Goal: Task Accomplishment & Management: Manage account settings

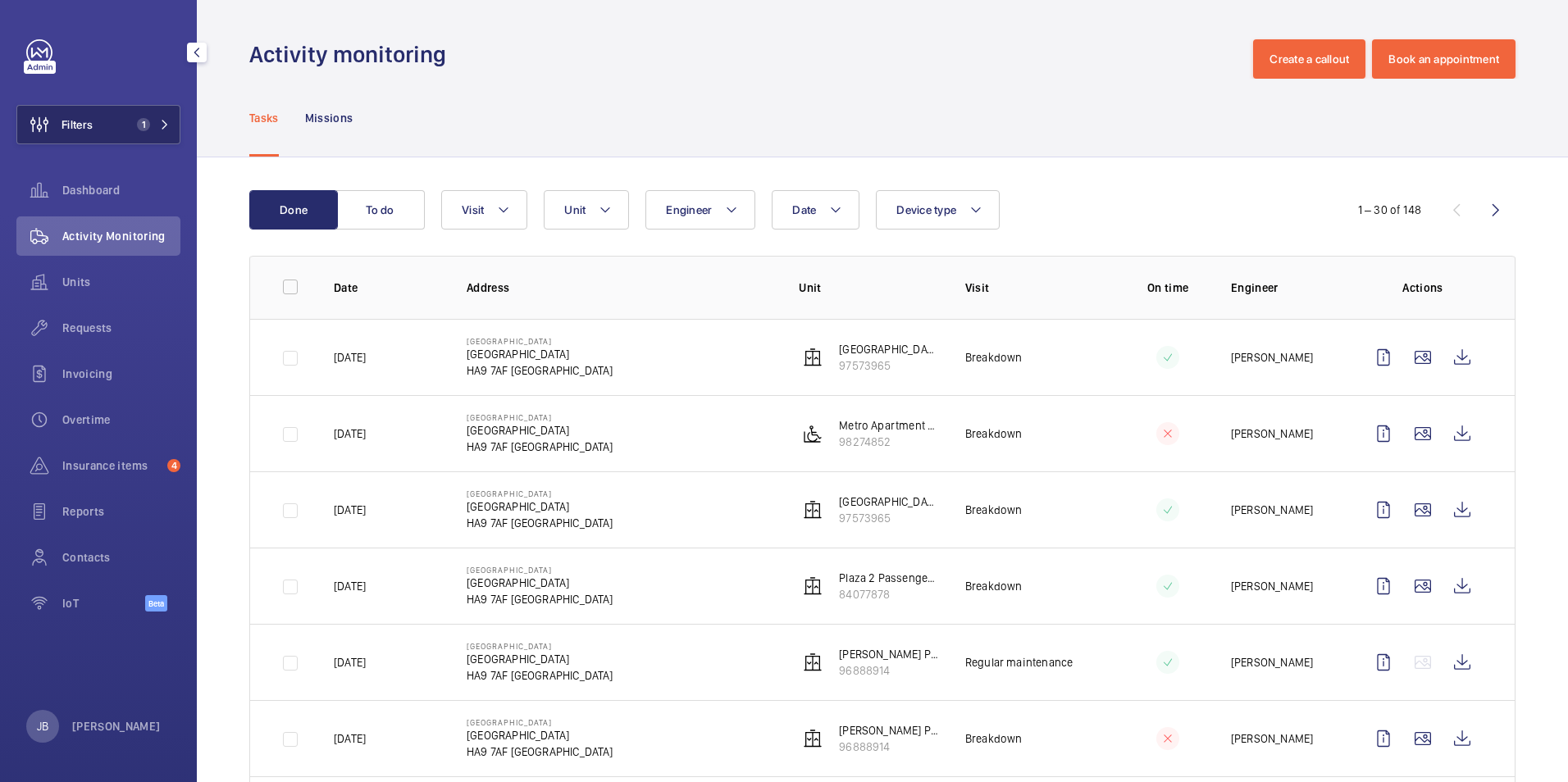
click at [75, 115] on span "Filters" at bounding box center [55, 124] width 75 height 39
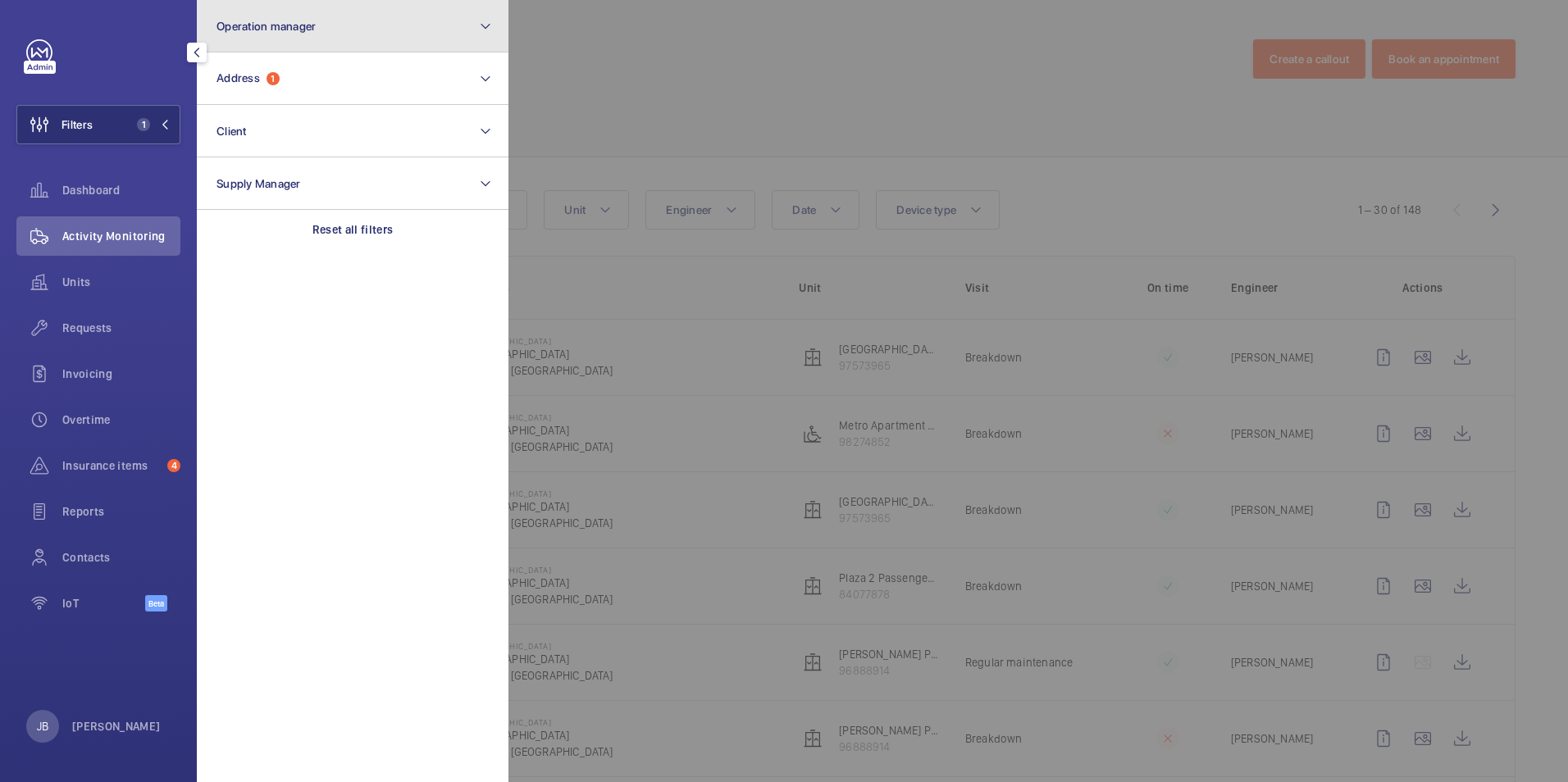
drag, startPoint x: 366, startPoint y: 25, endPoint x: 365, endPoint y: 39, distance: 14.0
click at [369, 25] on button "Operation manager" at bounding box center [352, 26] width 312 height 53
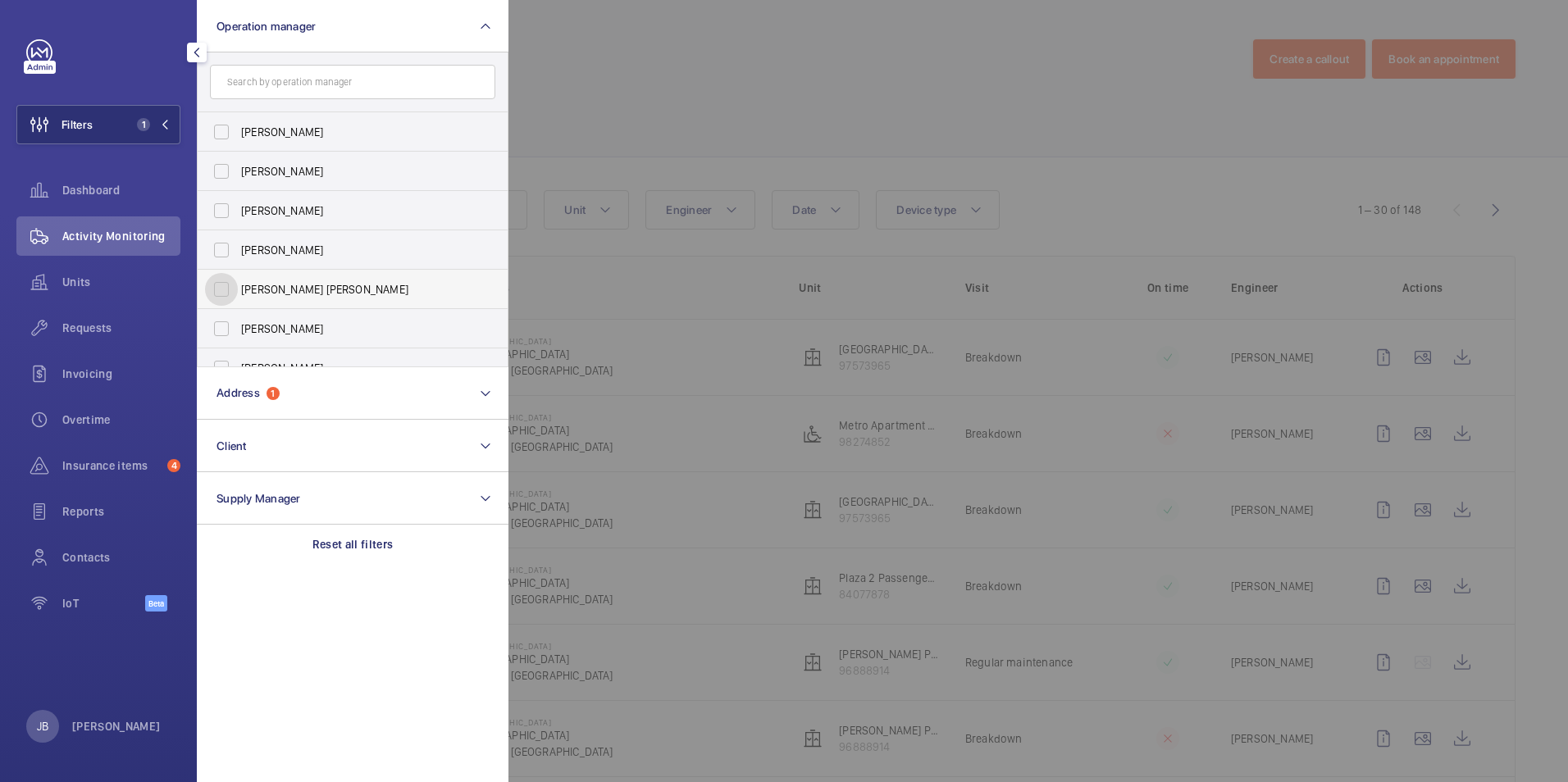
drag, startPoint x: 230, startPoint y: 283, endPoint x: 245, endPoint y: 272, distance: 18.6
click at [229, 284] on input "[PERSON_NAME] [PERSON_NAME]" at bounding box center [221, 289] width 33 height 33
checkbox input "true"
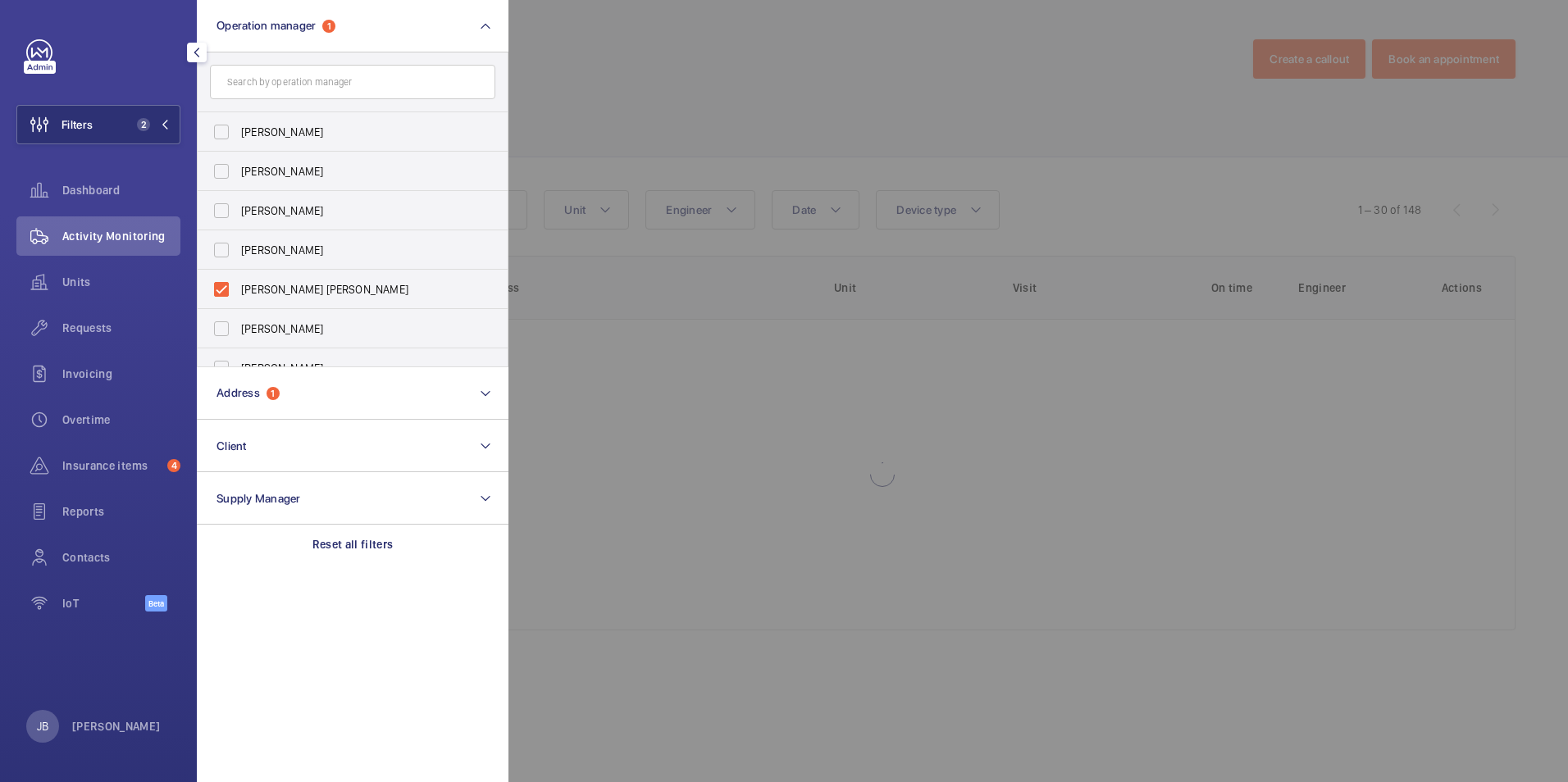
click at [688, 85] on div at bounding box center [1292, 391] width 1568 height 782
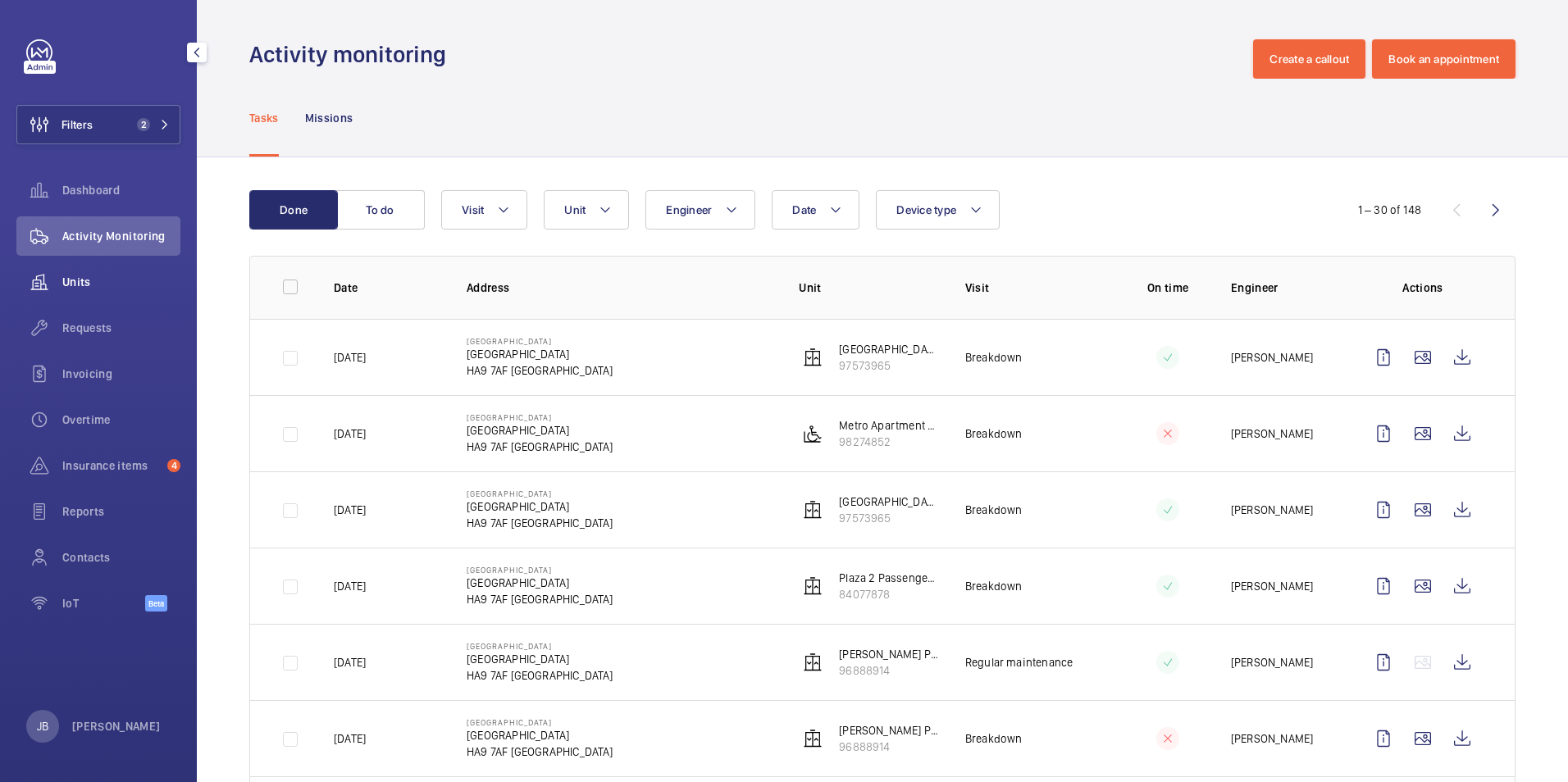
click at [89, 284] on span "Units" at bounding box center [122, 282] width 118 height 16
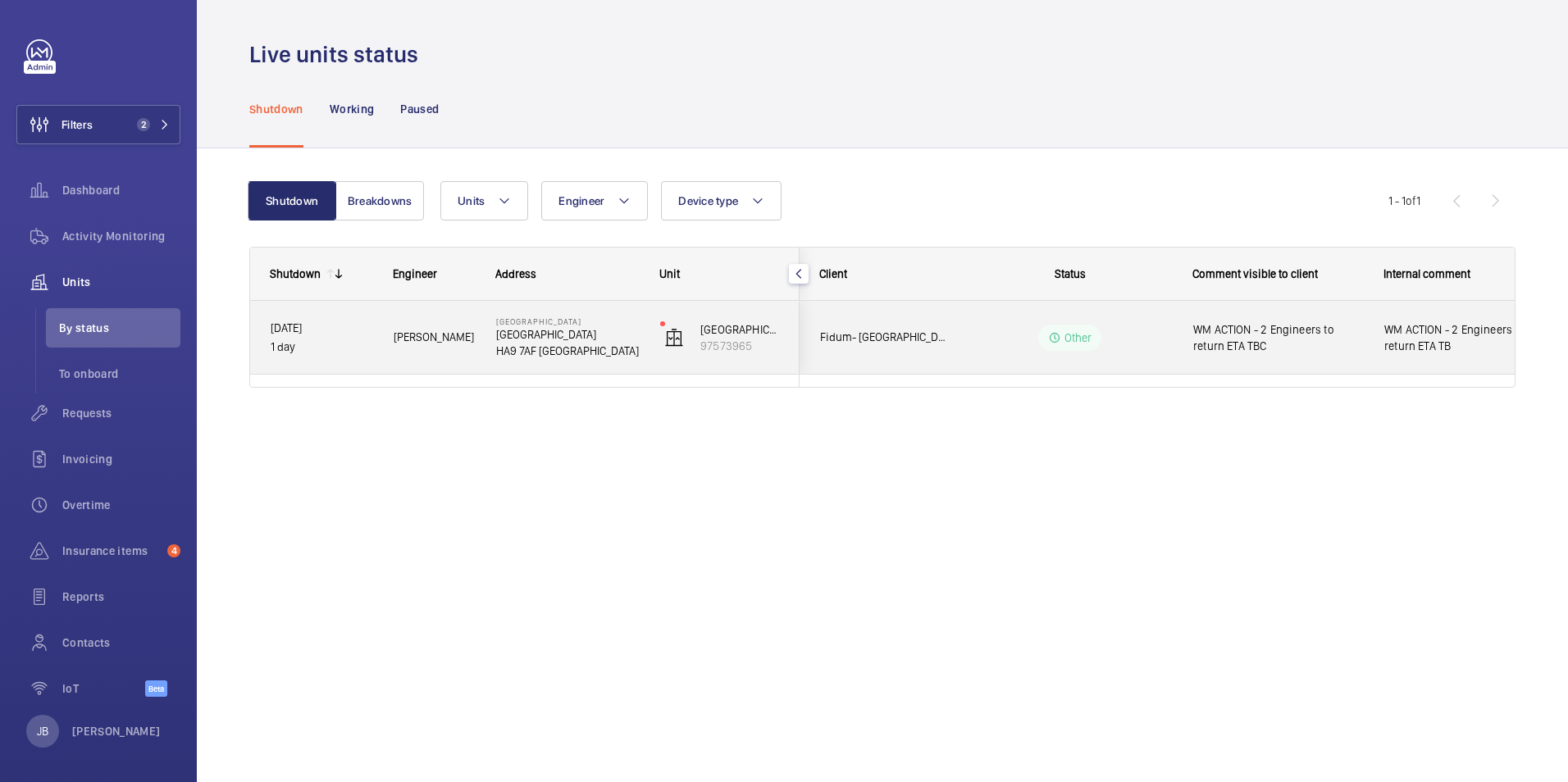
click at [1275, 338] on span "WM ACTION - 2 Engineers to return ETA TBC" at bounding box center [1277, 338] width 170 height 33
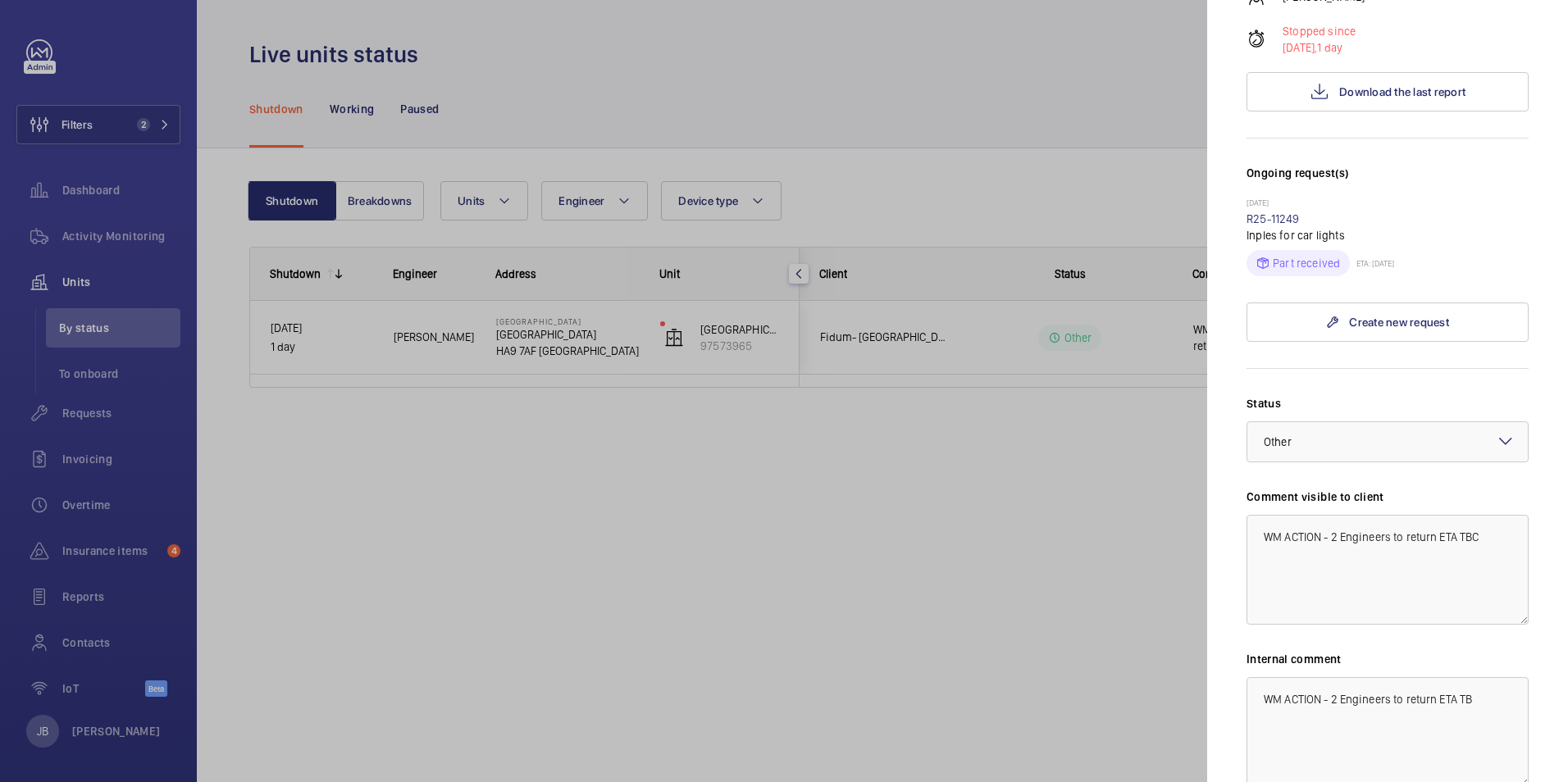
scroll to position [471, 0]
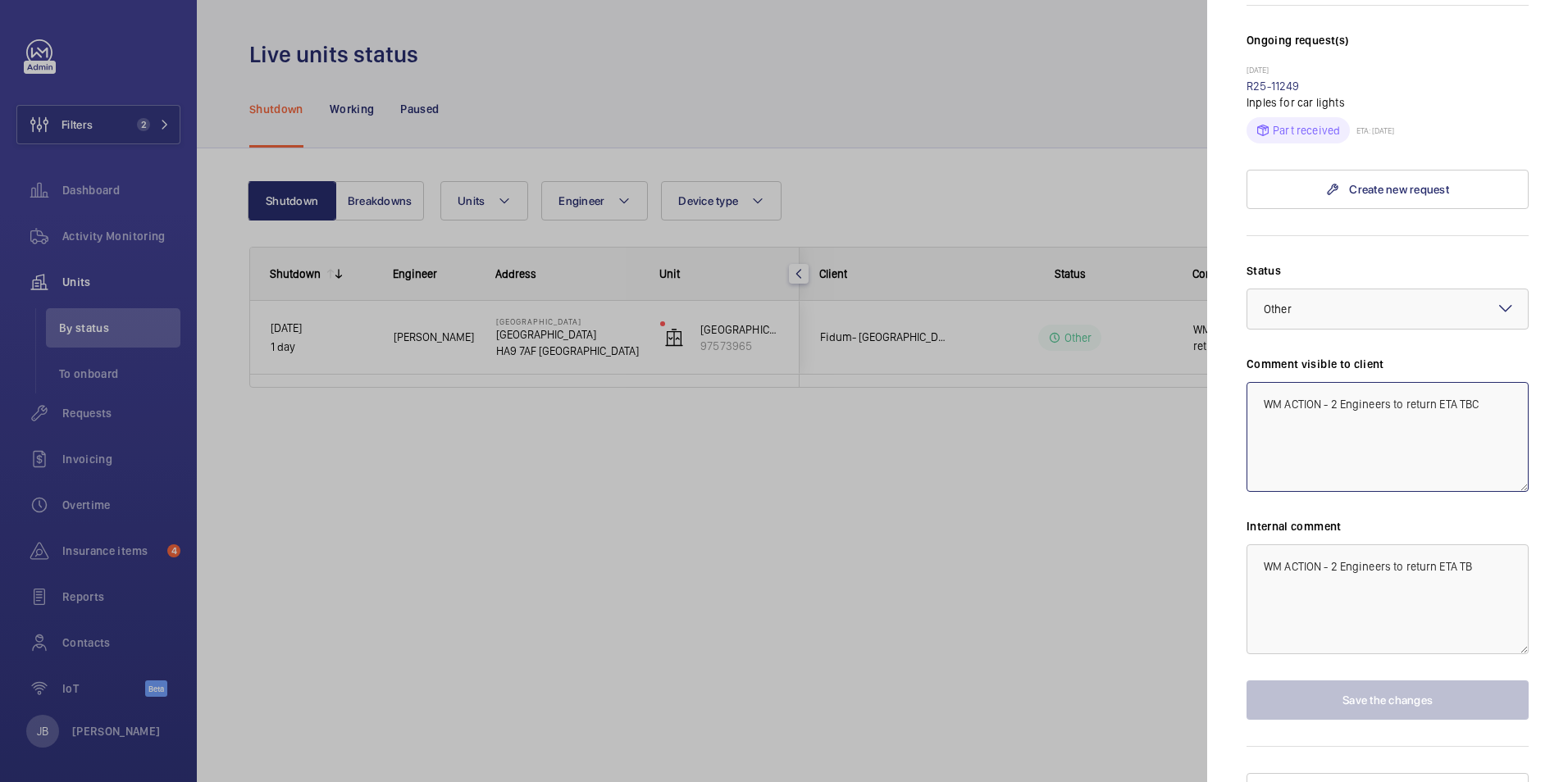
drag, startPoint x: 1478, startPoint y: 372, endPoint x: 1437, endPoint y: 378, distance: 41.4
click at [1437, 382] on textarea "WM ACTION - 2 Engineers to return ETA TBC" at bounding box center [1387, 436] width 282 height 110
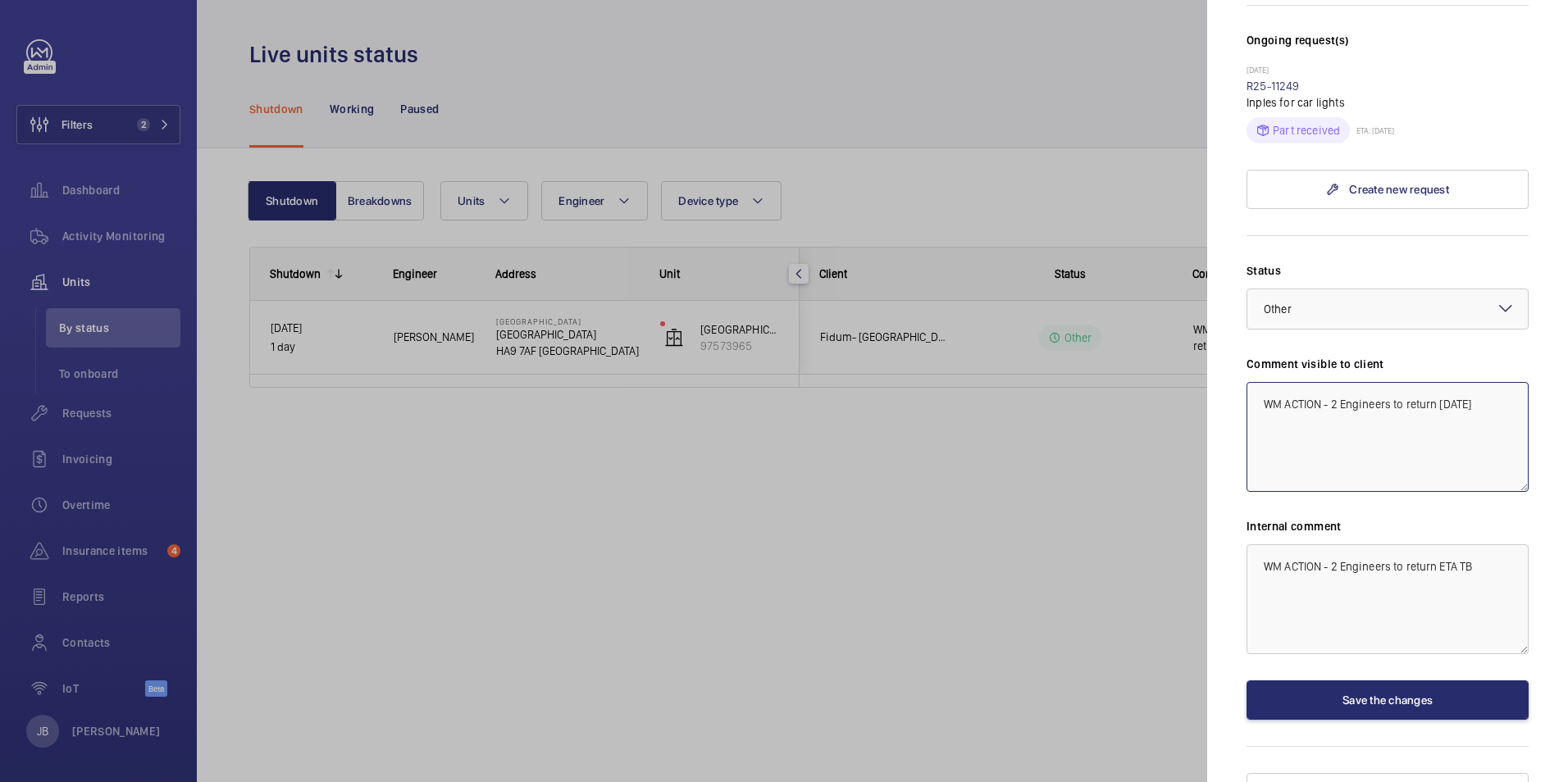
drag, startPoint x: 1205, startPoint y: 381, endPoint x: 1177, endPoint y: 386, distance: 28.4
click at [1177, 386] on mat-sidenav-container "Filters 2 Dashboard Activity Monitoring Units By status To onboard Requests Inv…" at bounding box center [784, 391] width 1568 height 782
type textarea "WM ACTION - 2 Engineers to return [DATE]"
drag, startPoint x: 1468, startPoint y: 534, endPoint x: 1260, endPoint y: 553, distance: 208.9
click at [1260, 553] on textarea "WM ACTION - 2 Engineers to return ETA TB" at bounding box center [1387, 599] width 282 height 110
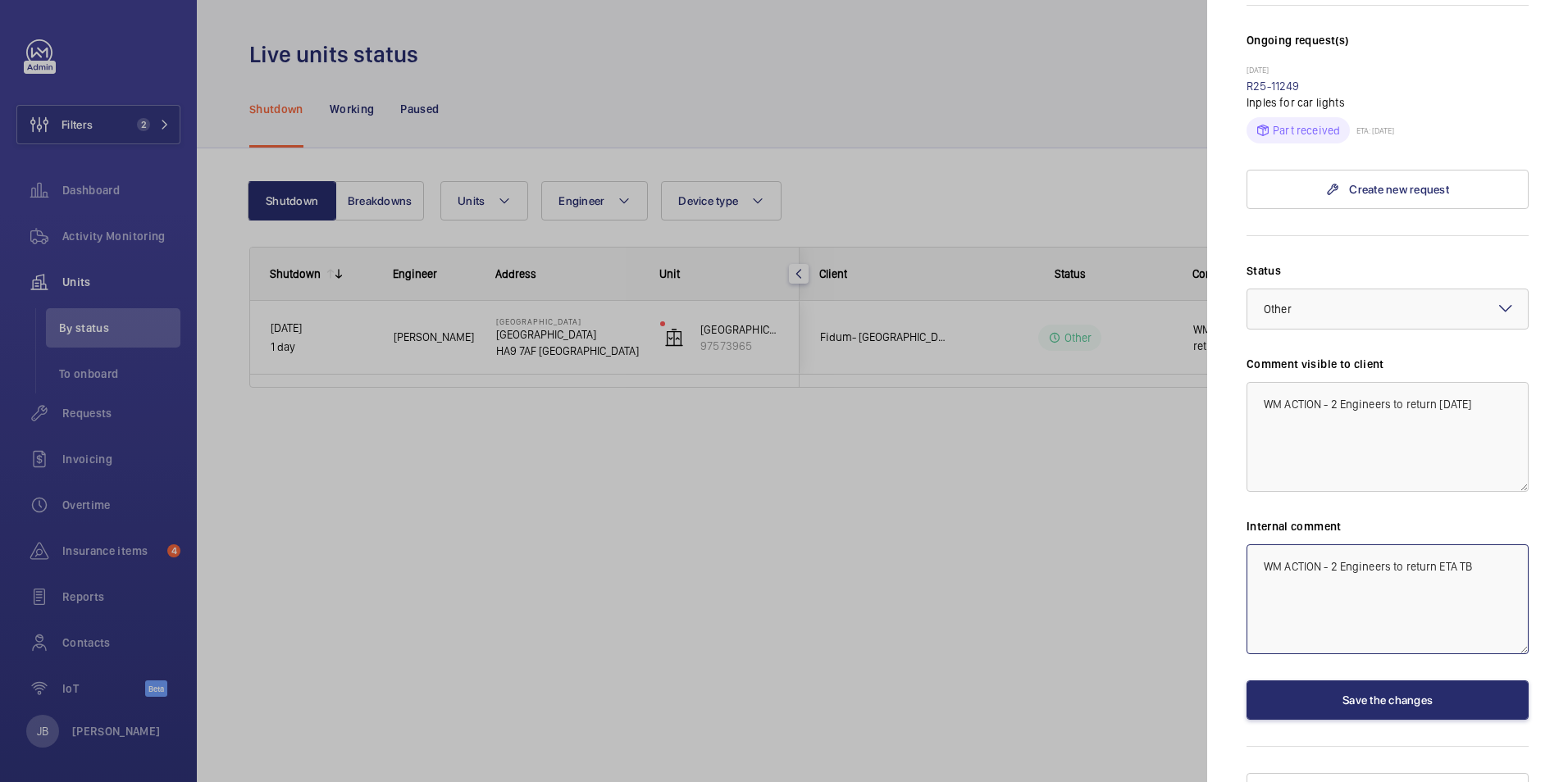
paste textarea "[DATE]"
type textarea "WM ACTION - 2 Engineers to return [DATE]"
click at [1460, 681] on button "Save the changes" at bounding box center [1387, 700] width 282 height 39
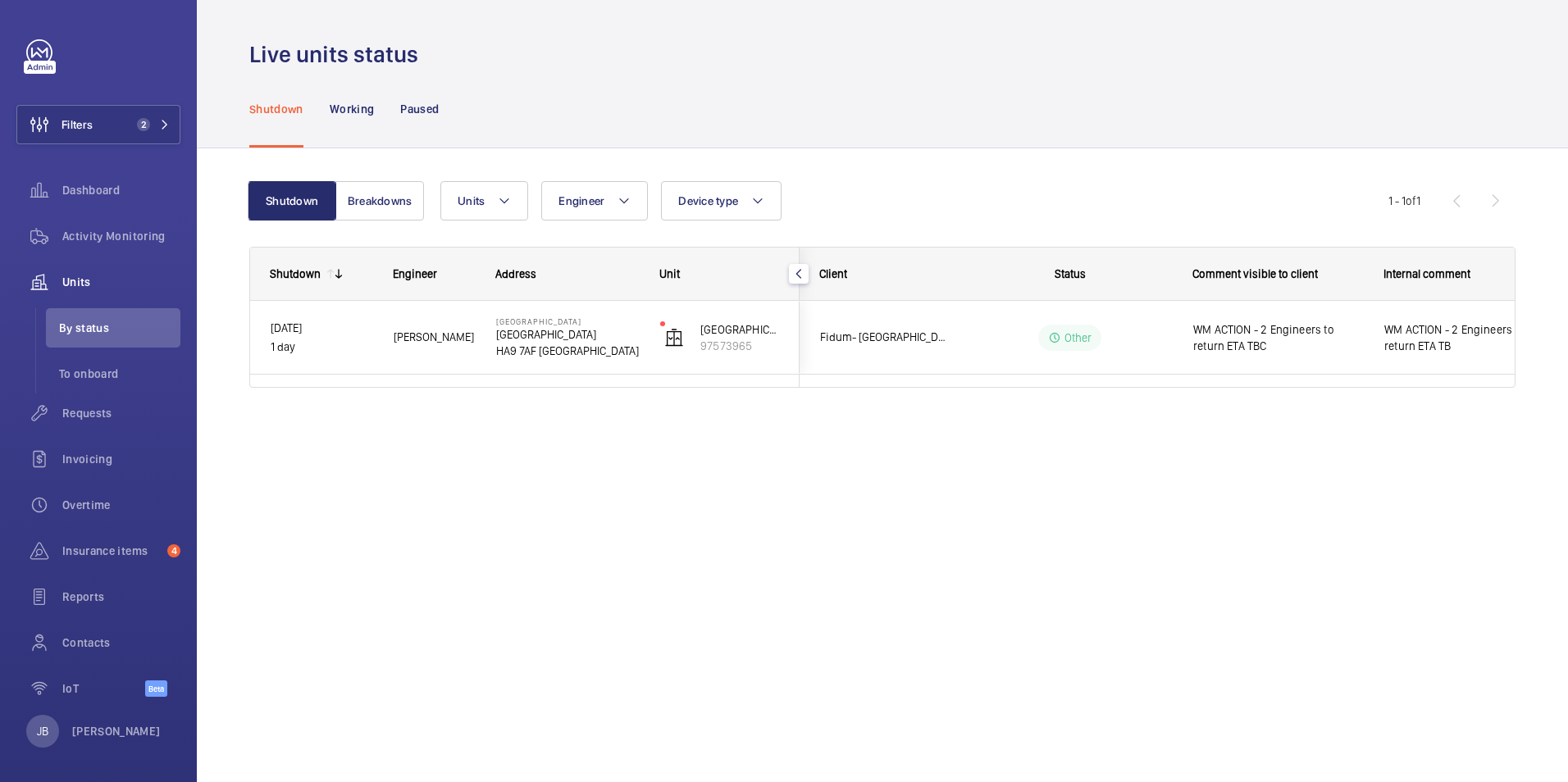
scroll to position [0, 0]
click at [107, 130] on button "Filters 2" at bounding box center [98, 124] width 164 height 39
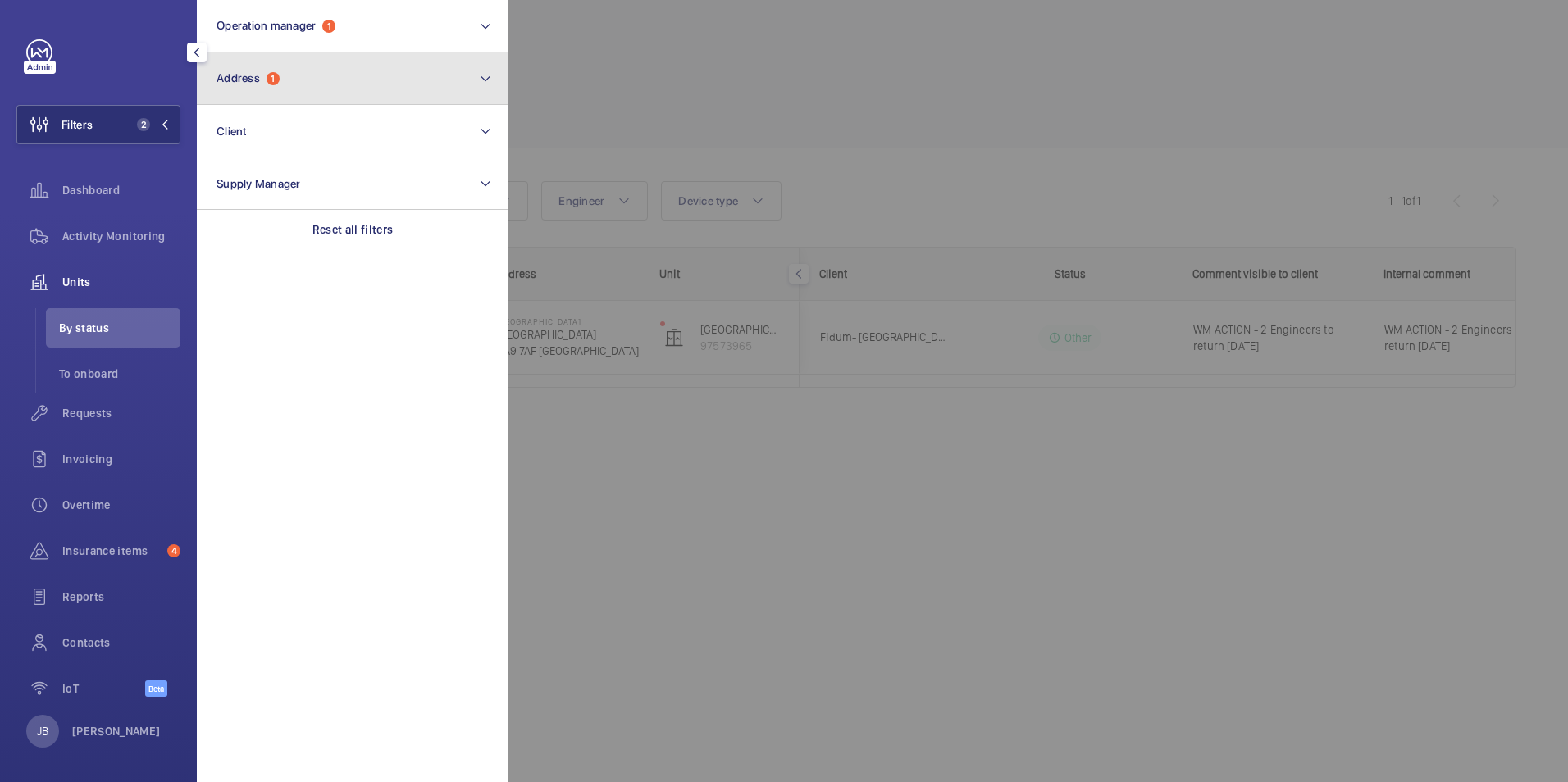
click at [347, 105] on button "Address 1" at bounding box center [352, 79] width 312 height 53
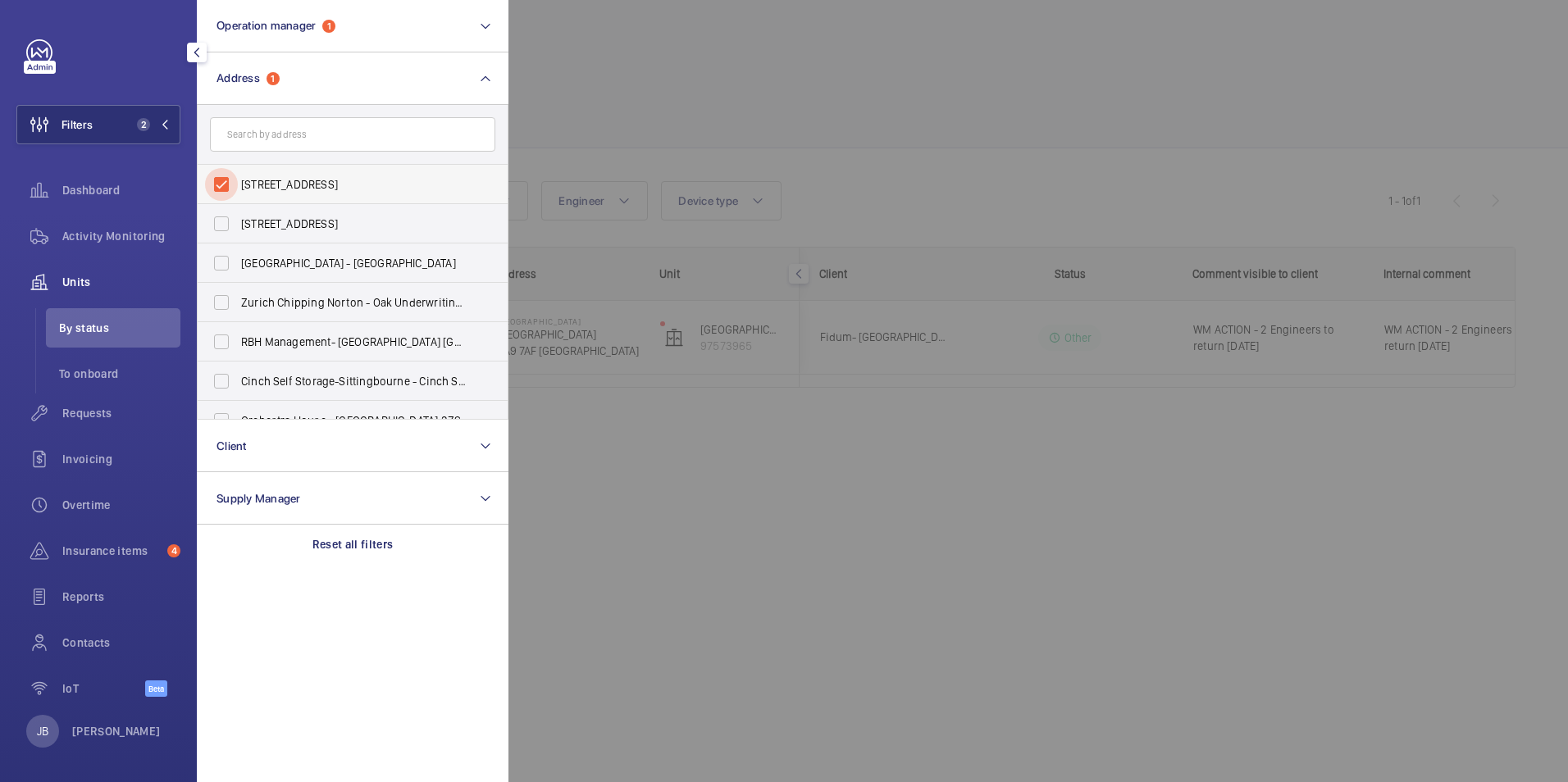
click at [233, 189] on input "[STREET_ADDRESS]" at bounding box center [221, 185] width 33 height 33
checkbox input "false"
click at [616, 96] on div at bounding box center [1292, 391] width 1568 height 782
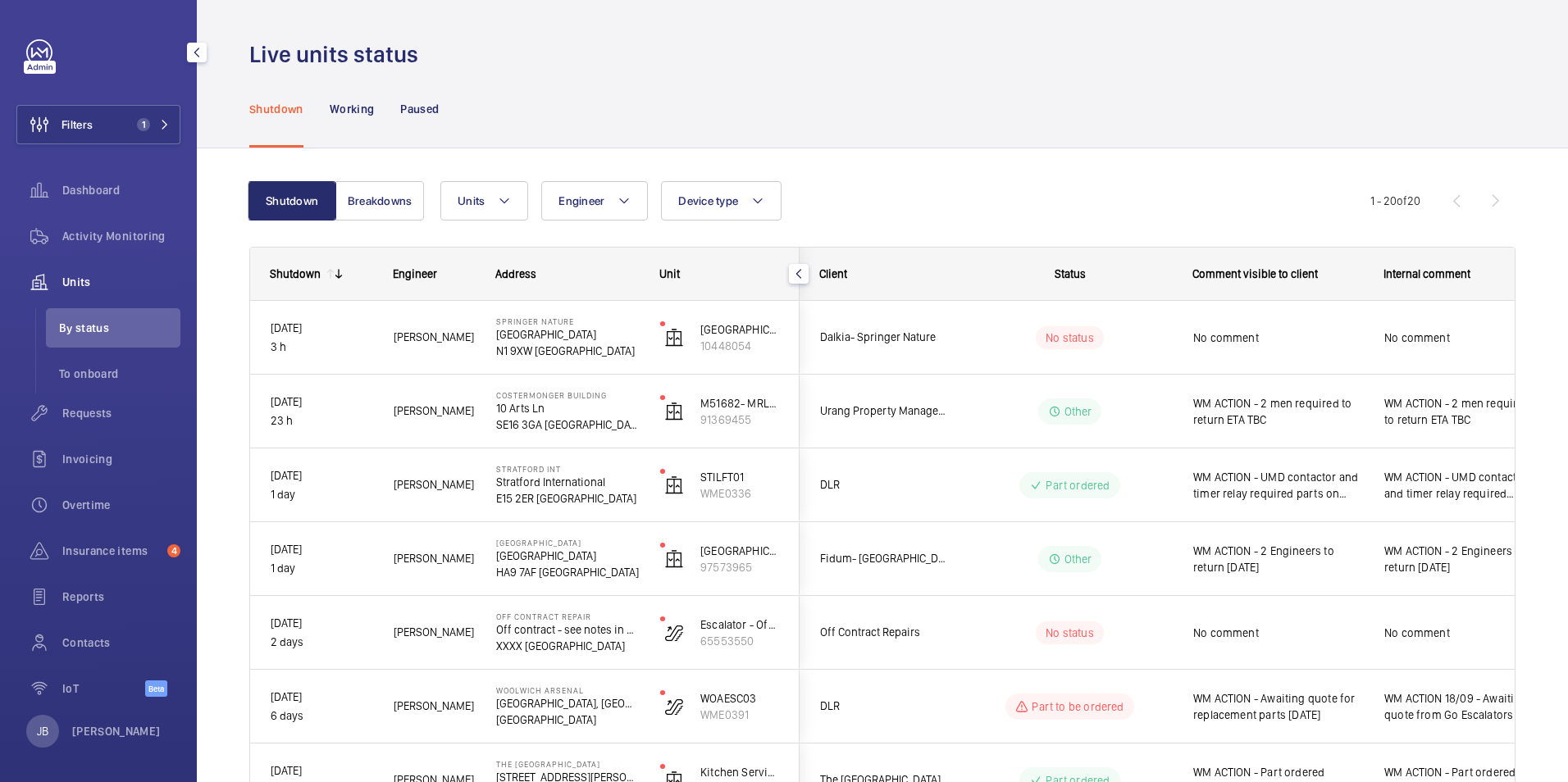
click at [79, 293] on div "Units" at bounding box center [98, 282] width 164 height 39
click at [75, 276] on span "Units" at bounding box center [122, 282] width 118 height 16
click at [691, 98] on div "Shutdown Working Paused" at bounding box center [882, 109] width 1266 height 78
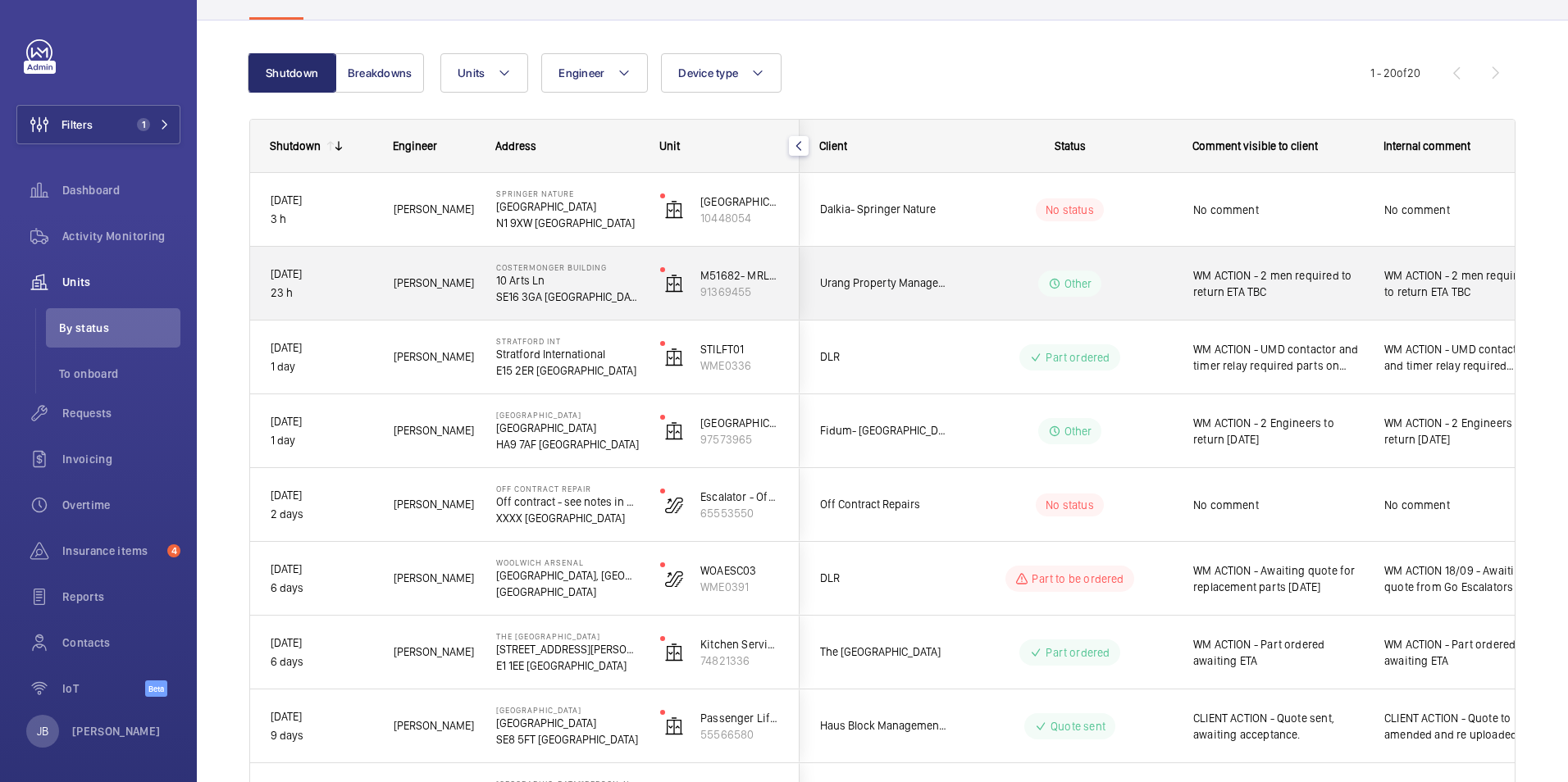
scroll to position [164, 0]
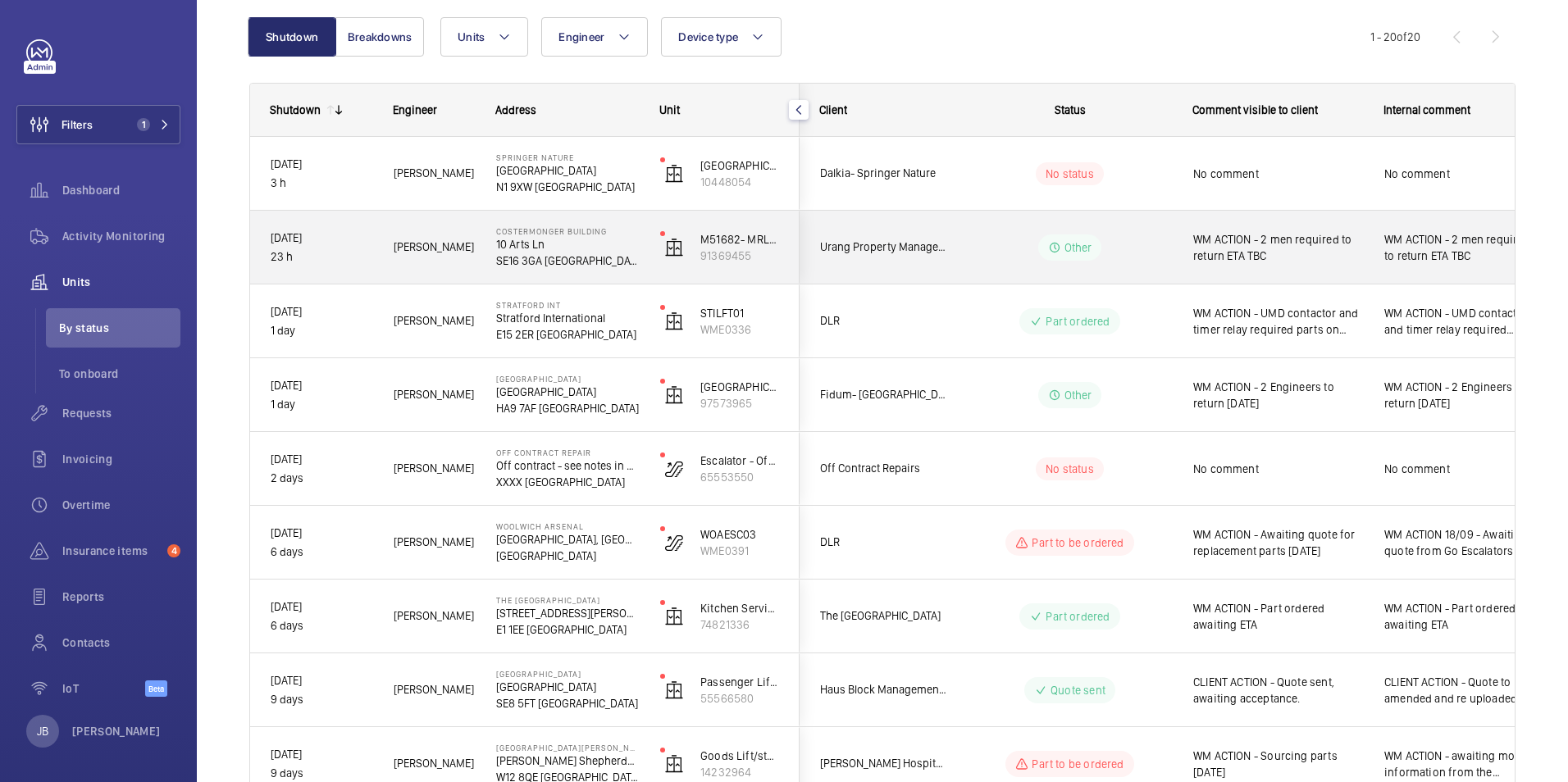
click at [1135, 253] on wm-front-pills-cell "Other" at bounding box center [1069, 247] width 205 height 26
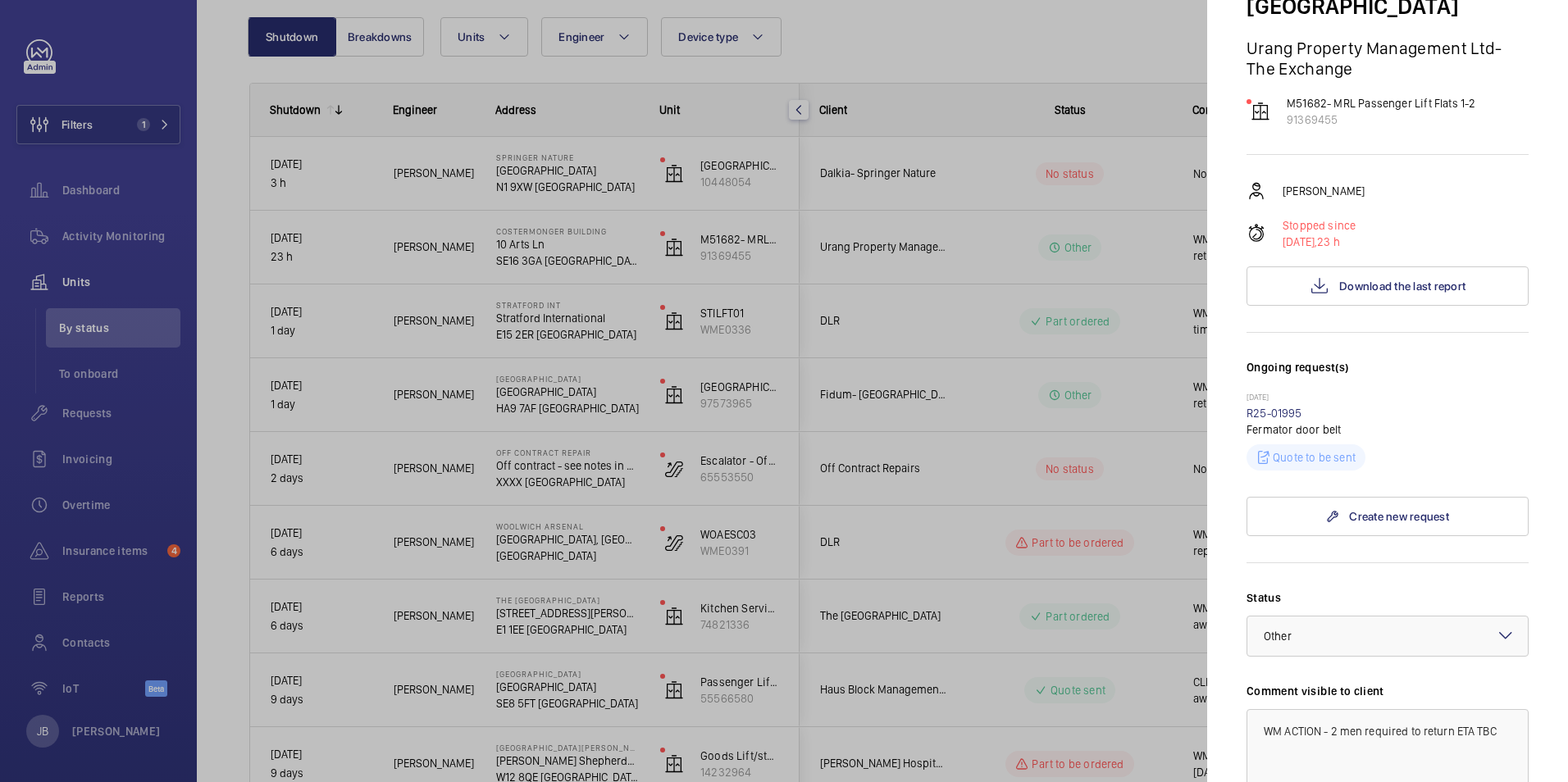
scroll to position [410, 0]
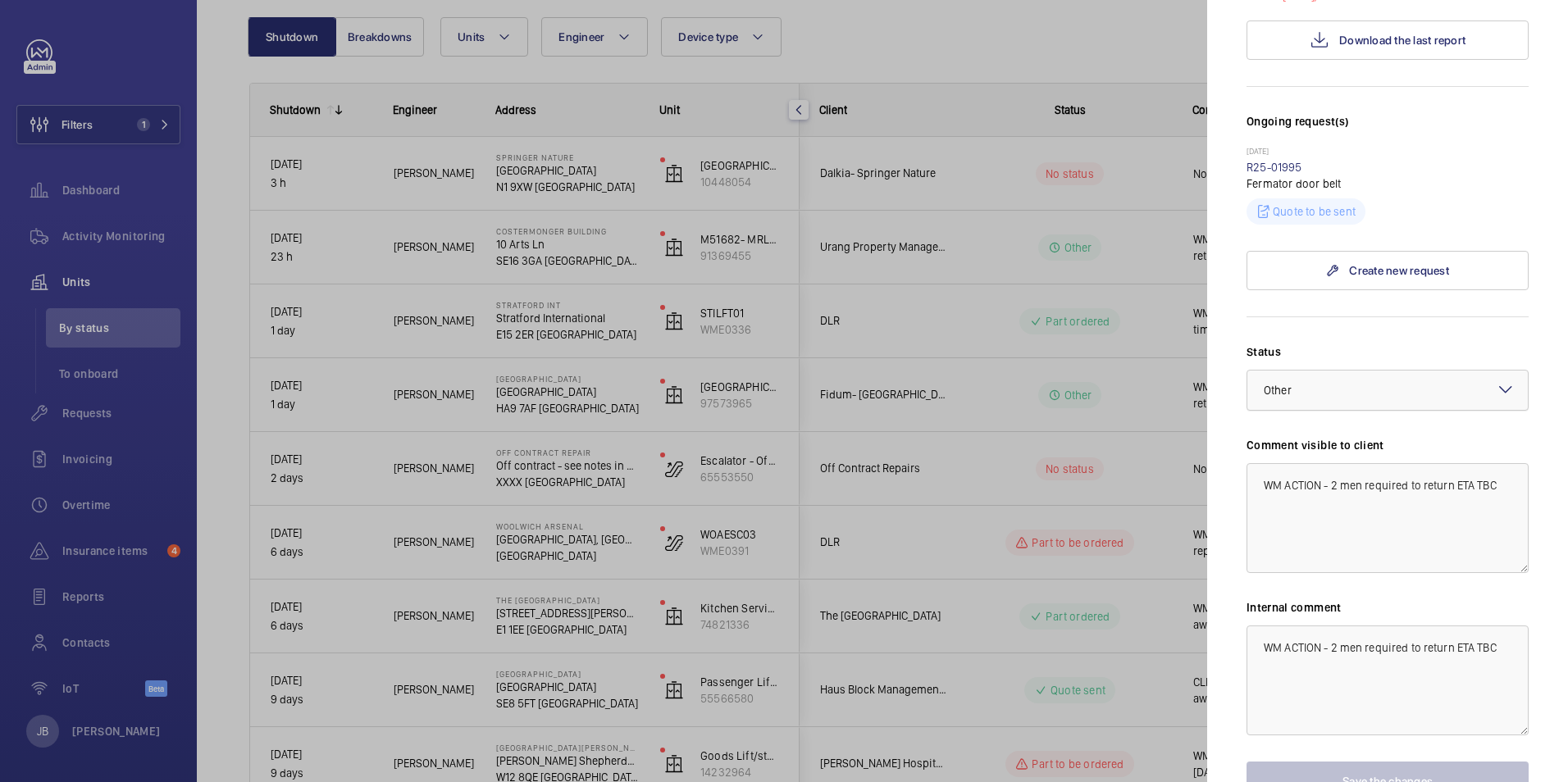
click at [1465, 371] on div at bounding box center [1387, 390] width 280 height 39
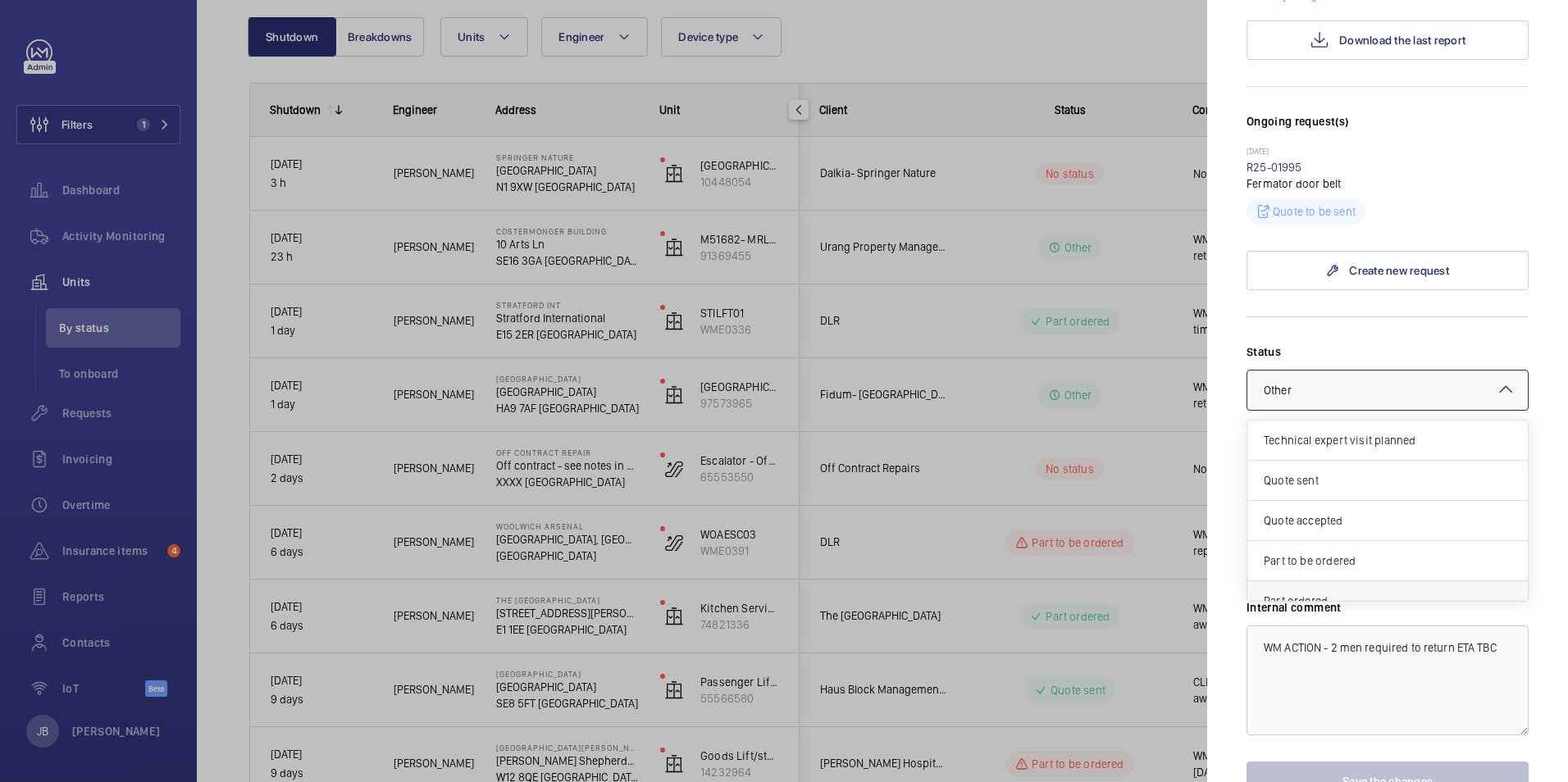
scroll to position [140, 0]
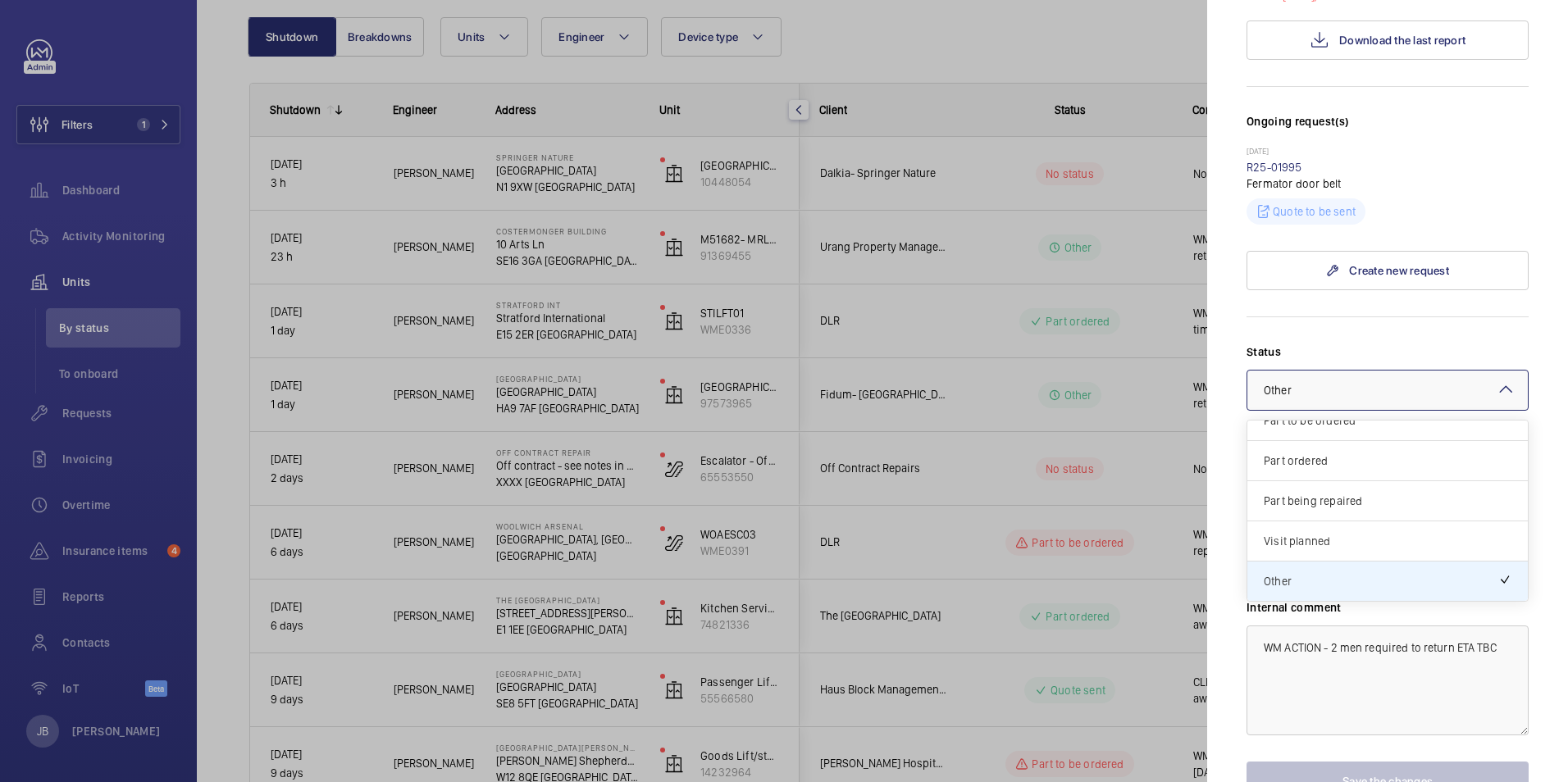
click at [1306, 533] on span "Visit planned" at bounding box center [1387, 541] width 247 height 16
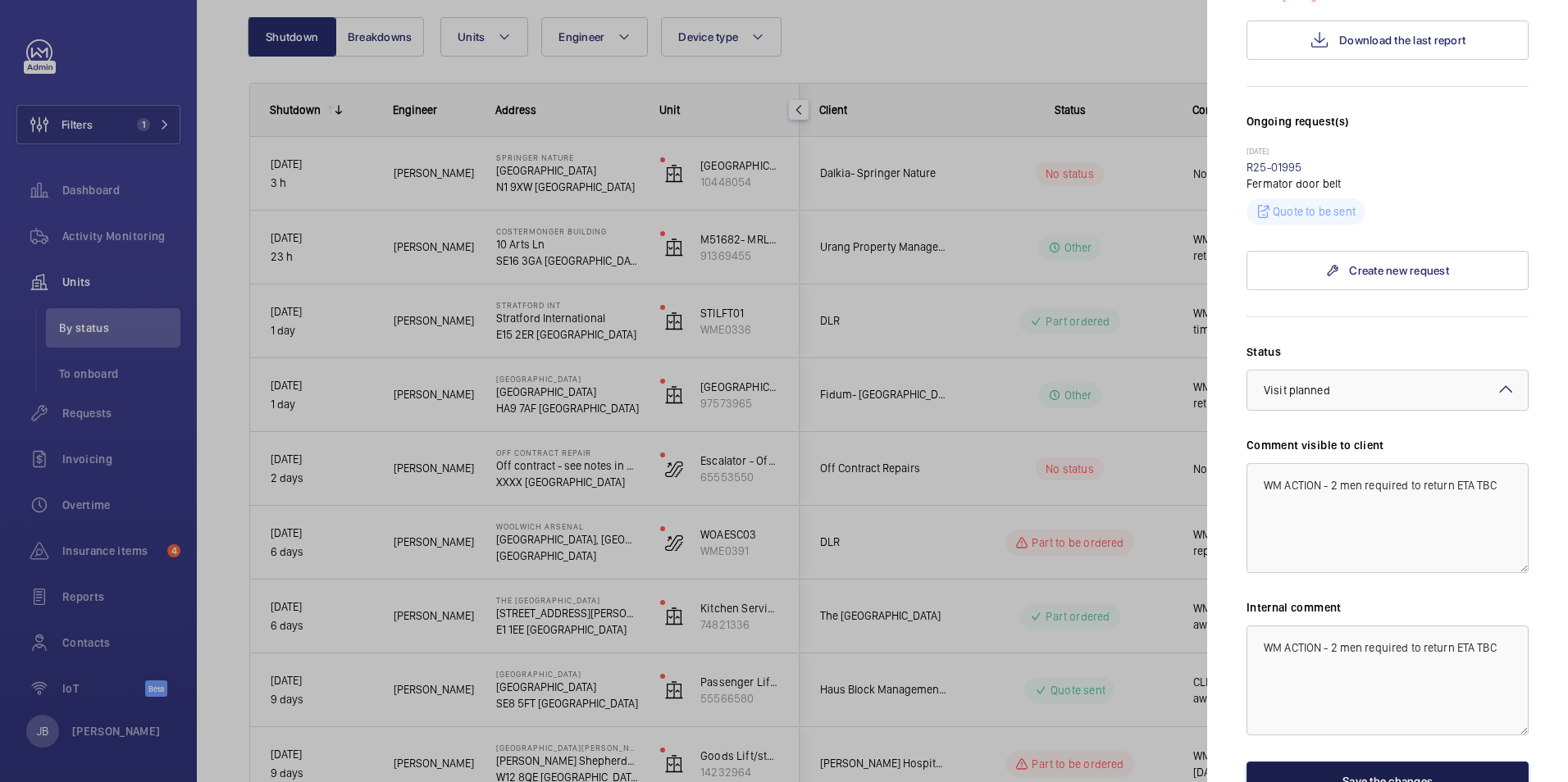
click at [1342, 762] on button "Save the changes" at bounding box center [1387, 781] width 282 height 39
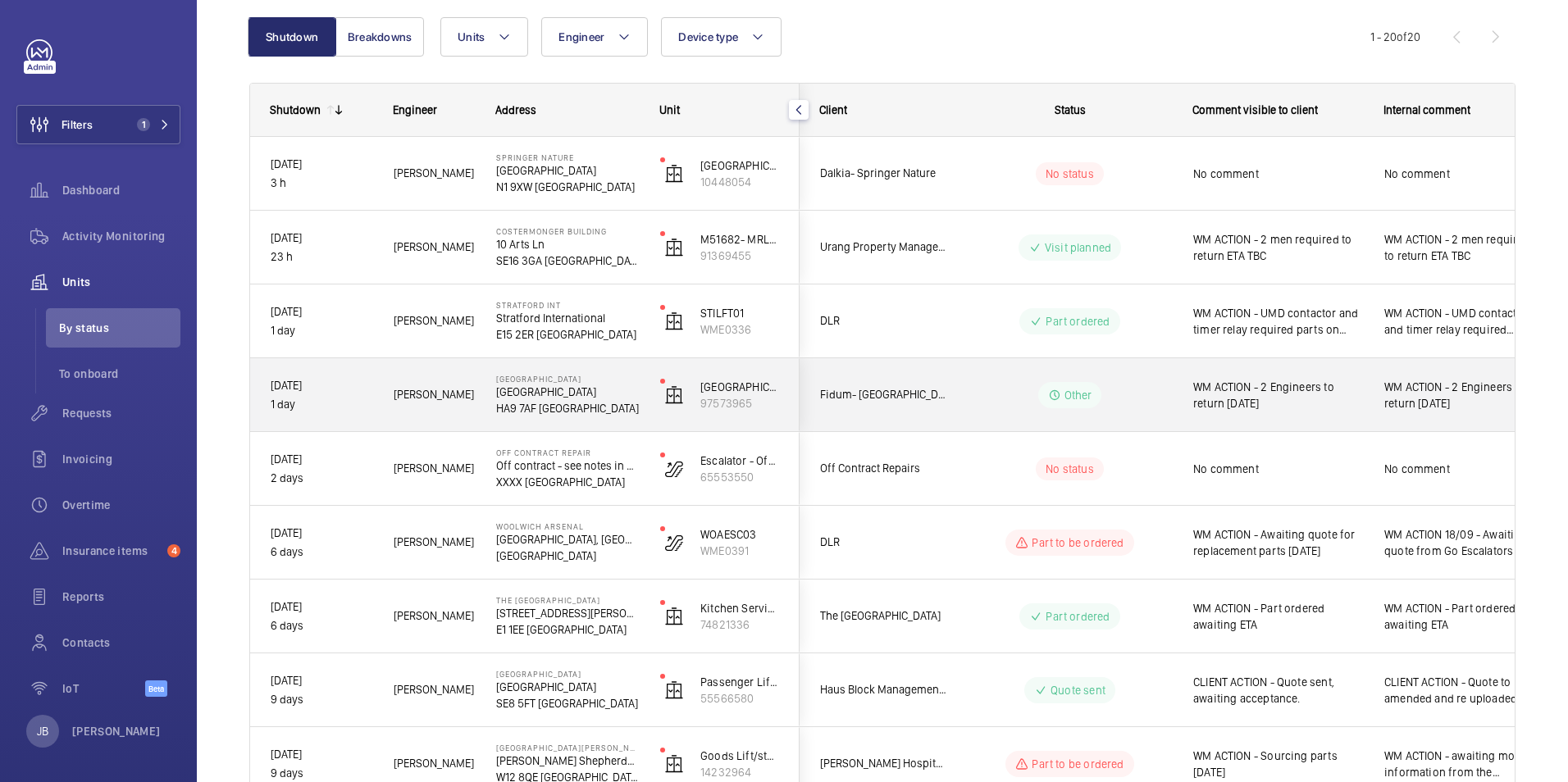
click at [1288, 406] on span "WM ACTION - 2 Engineers to return [DATE]" at bounding box center [1277, 396] width 170 height 33
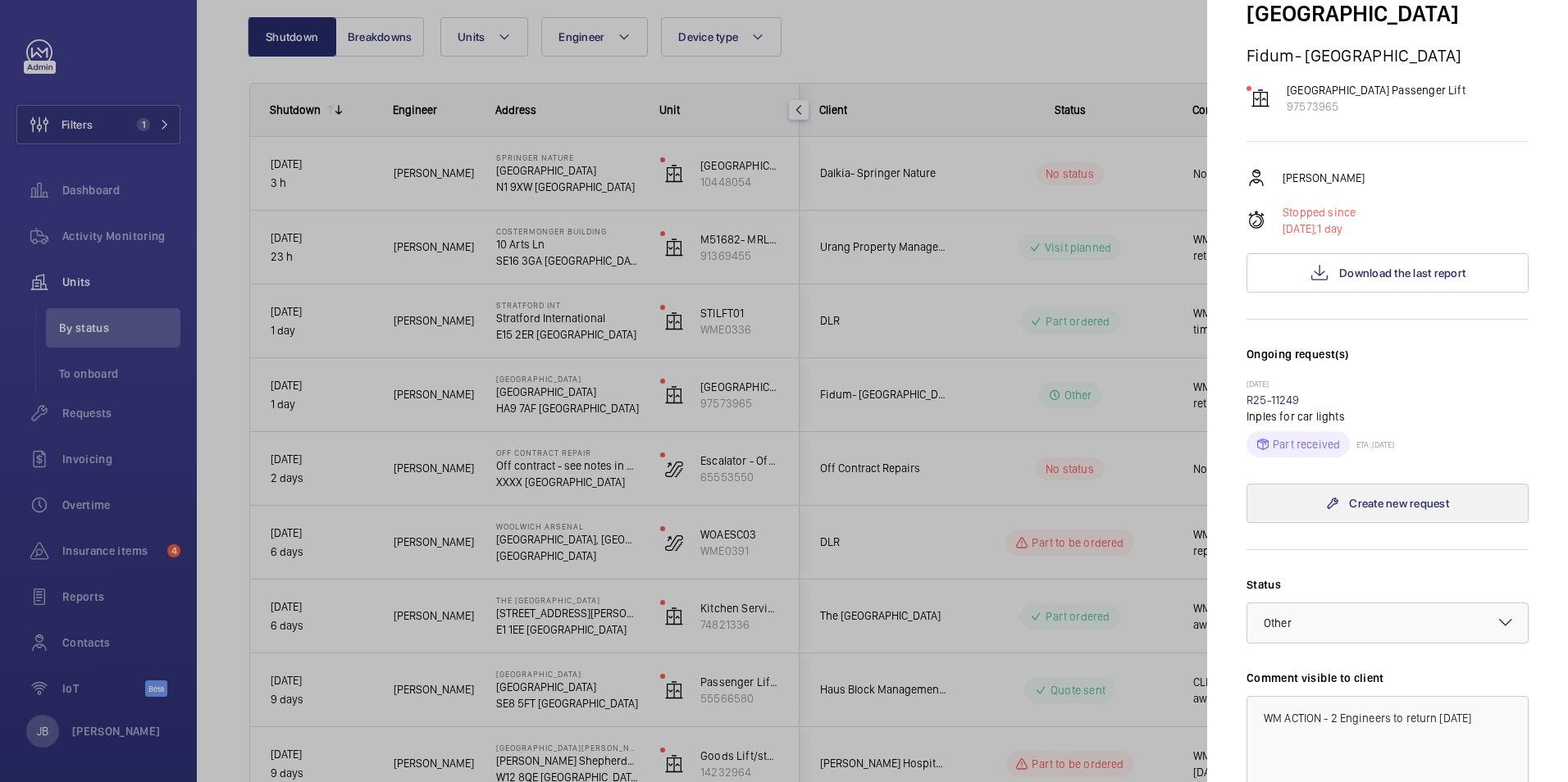
scroll to position [164, 0]
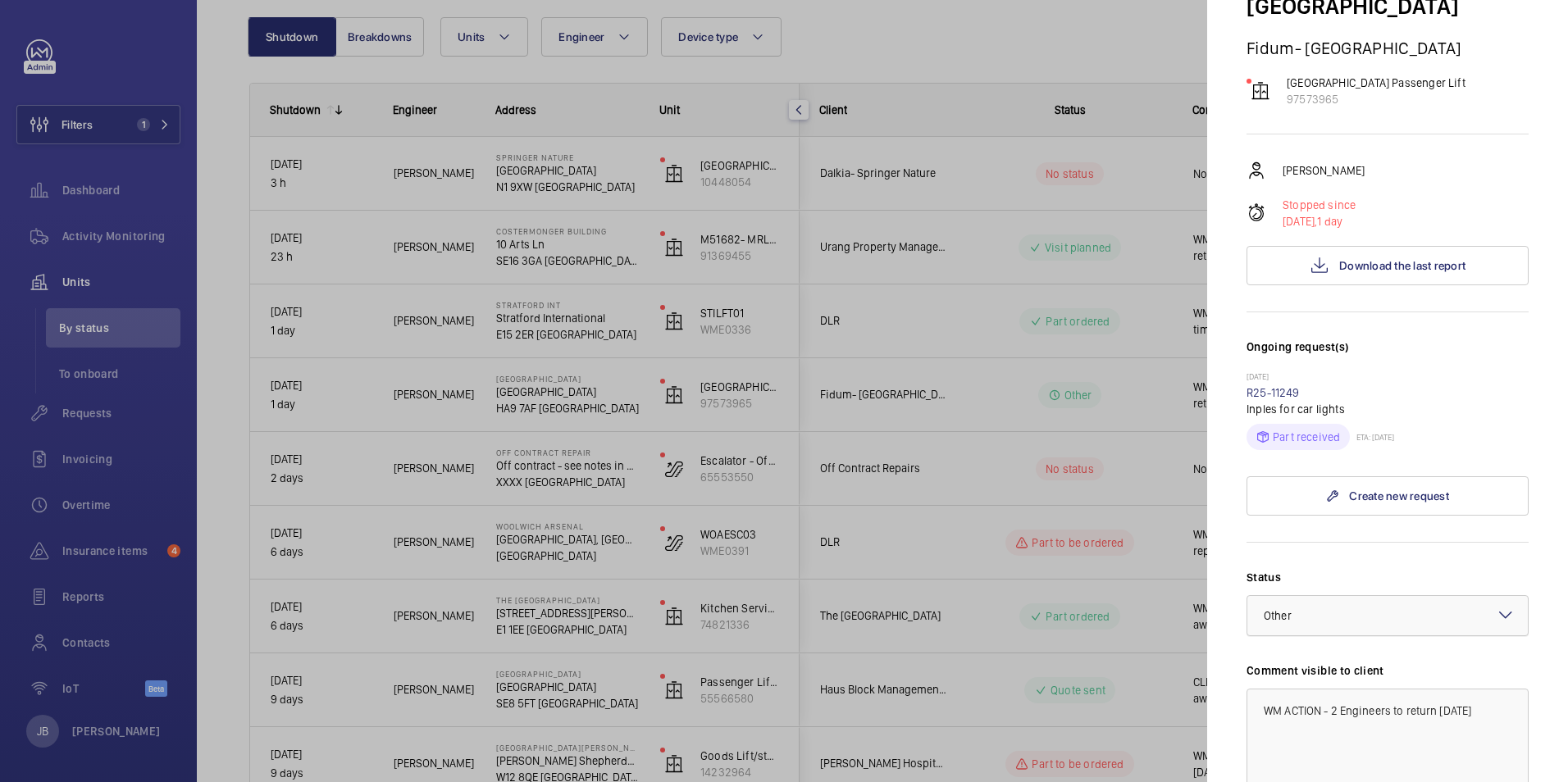
click at [1397, 597] on div at bounding box center [1387, 616] width 280 height 39
click at [1328, 759] on span "Visit planned" at bounding box center [1387, 767] width 247 height 16
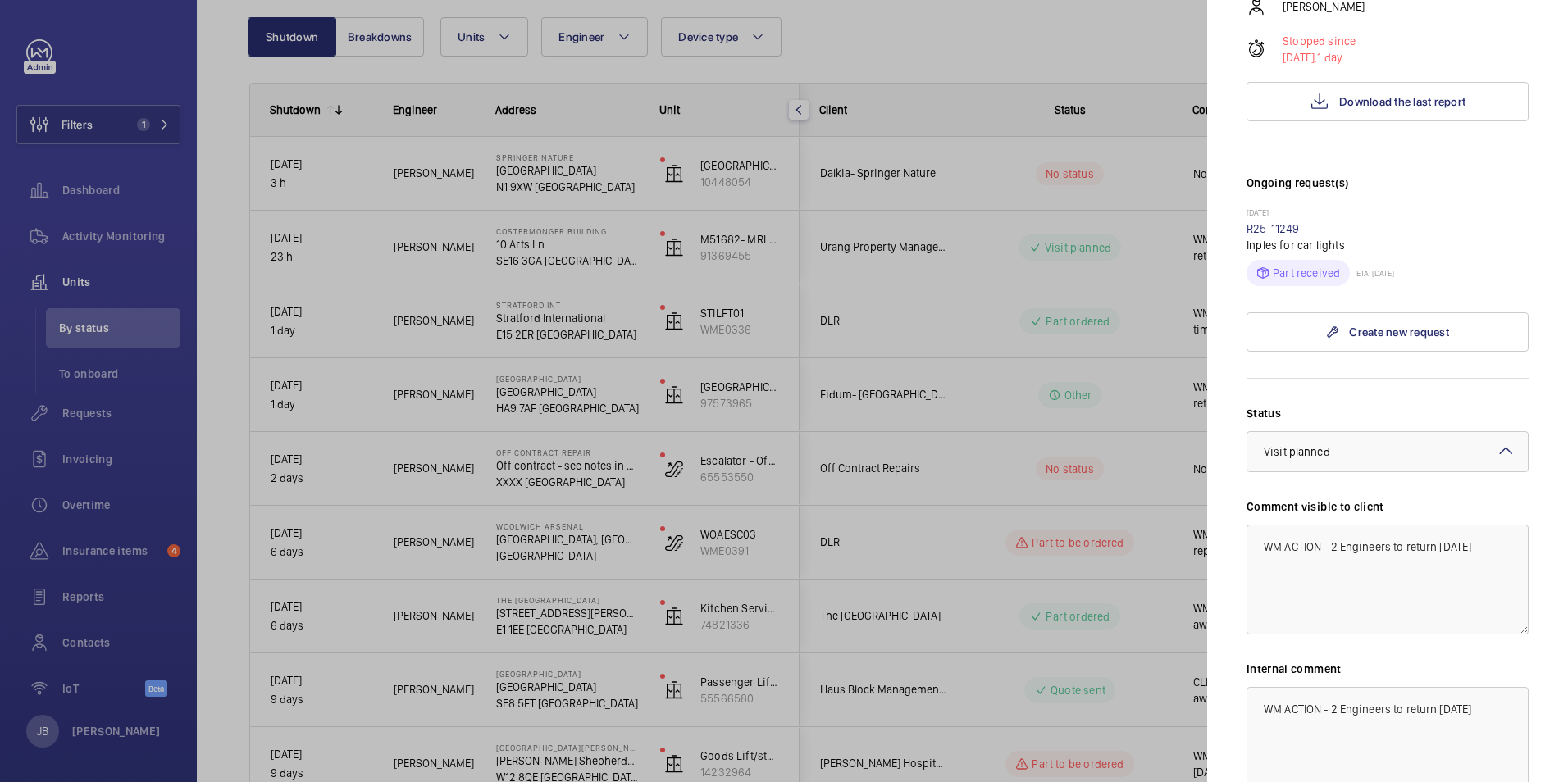
scroll to position [471, 0]
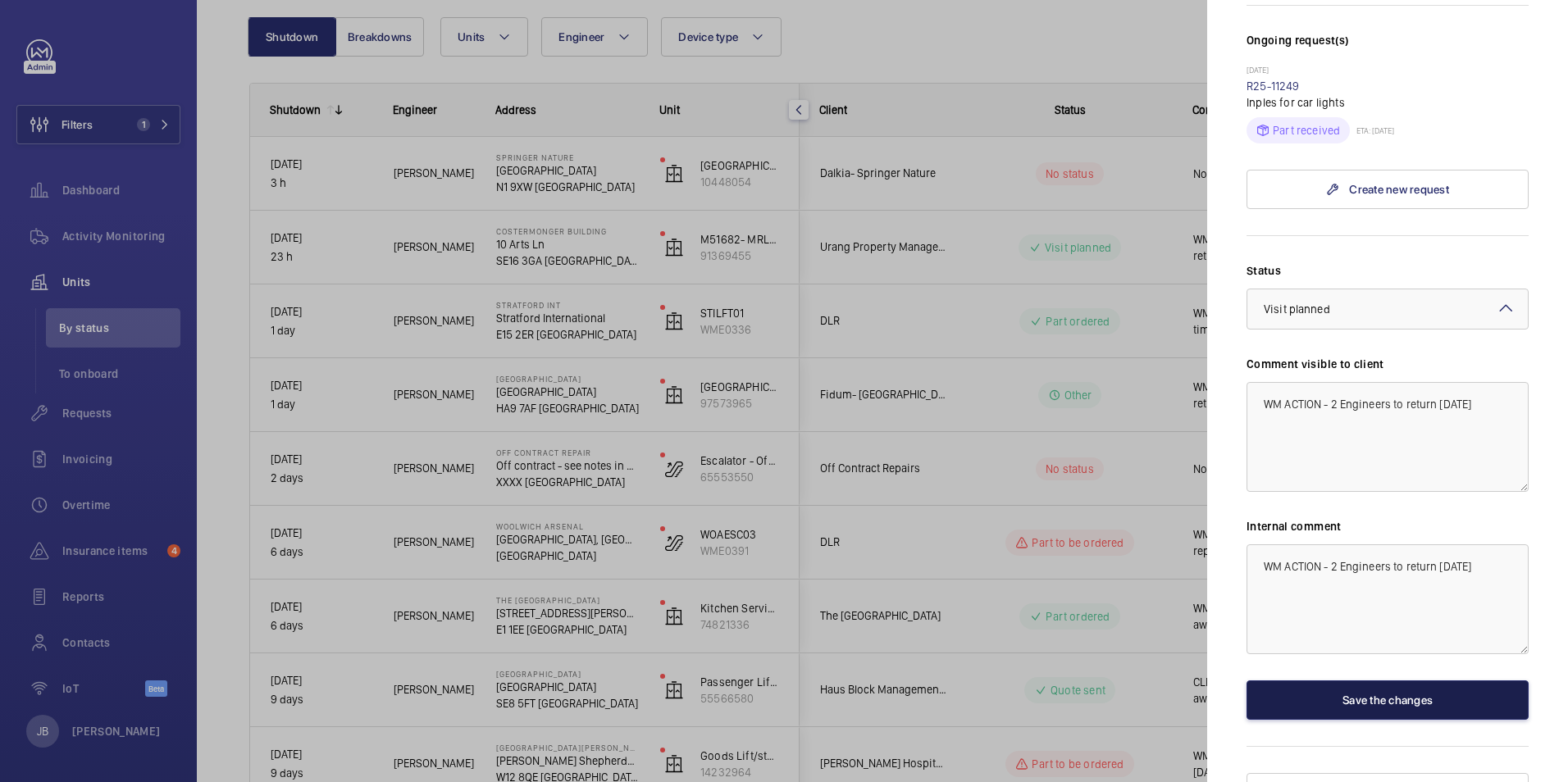
click at [1428, 681] on button "Save the changes" at bounding box center [1387, 700] width 282 height 39
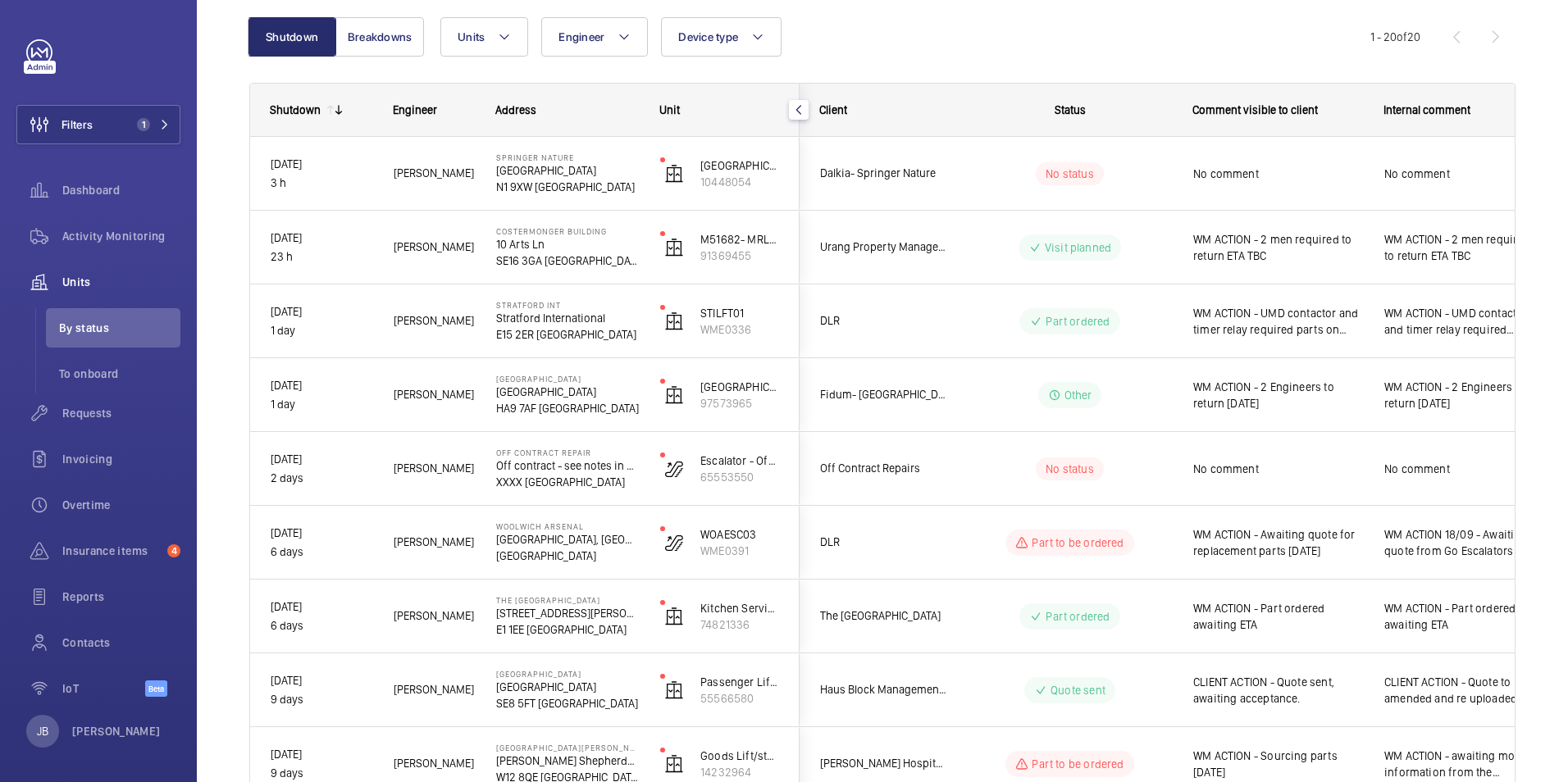
scroll to position [0, 0]
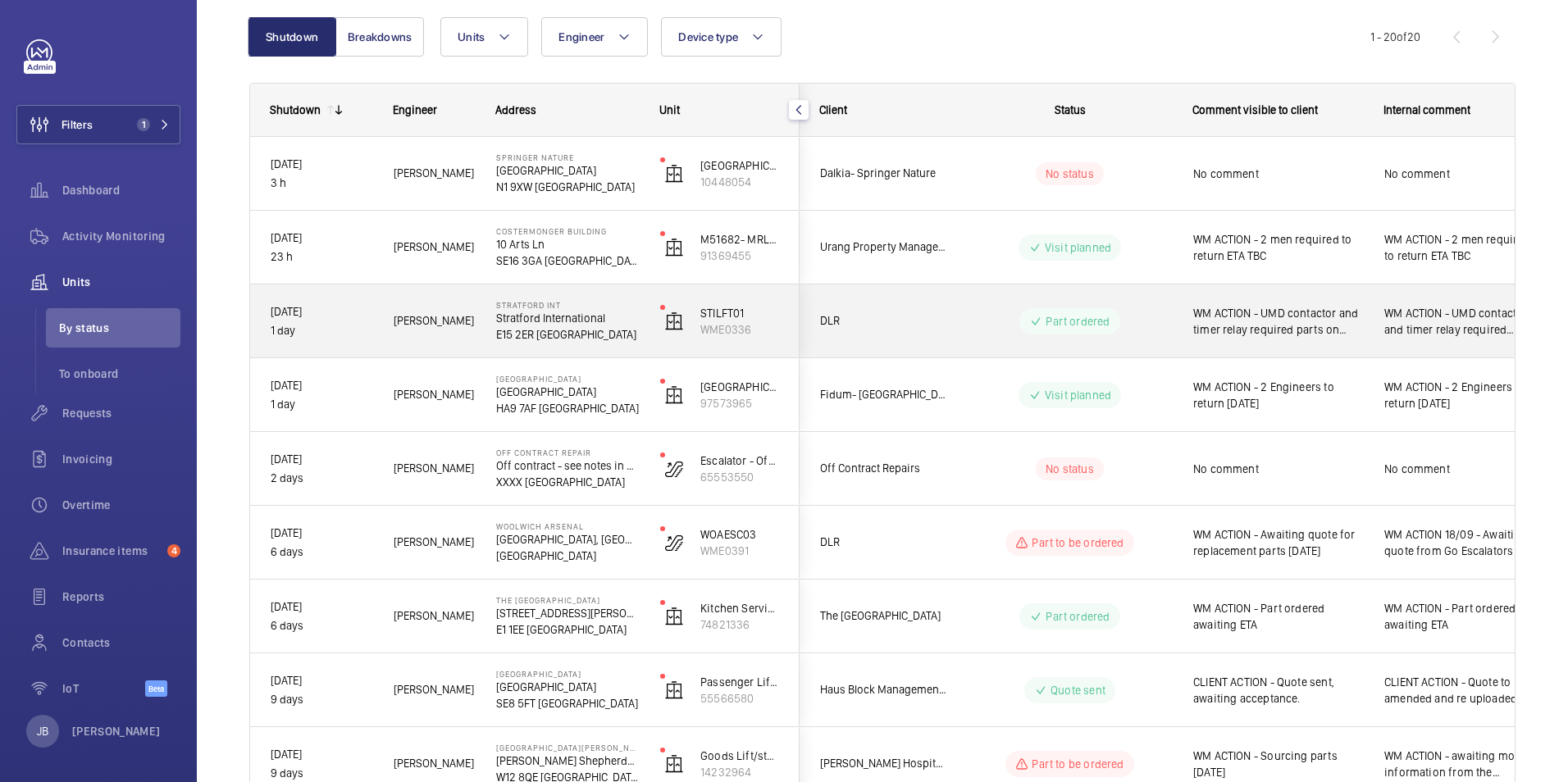
click at [1273, 341] on div "WM ACTION - UMD contactor and timer relay required parts on order" at bounding box center [1268, 322] width 189 height 71
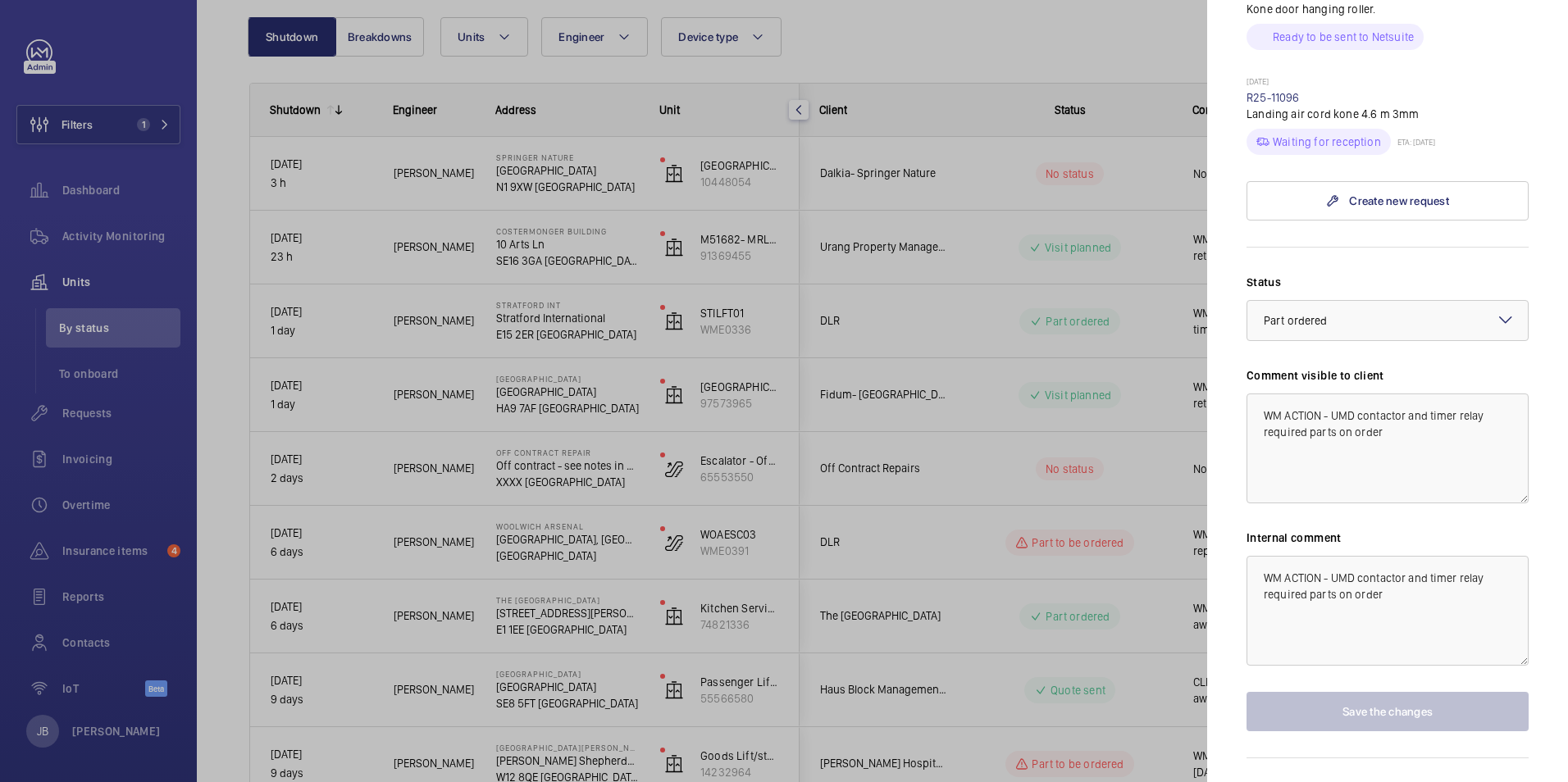
scroll to position [697, 0]
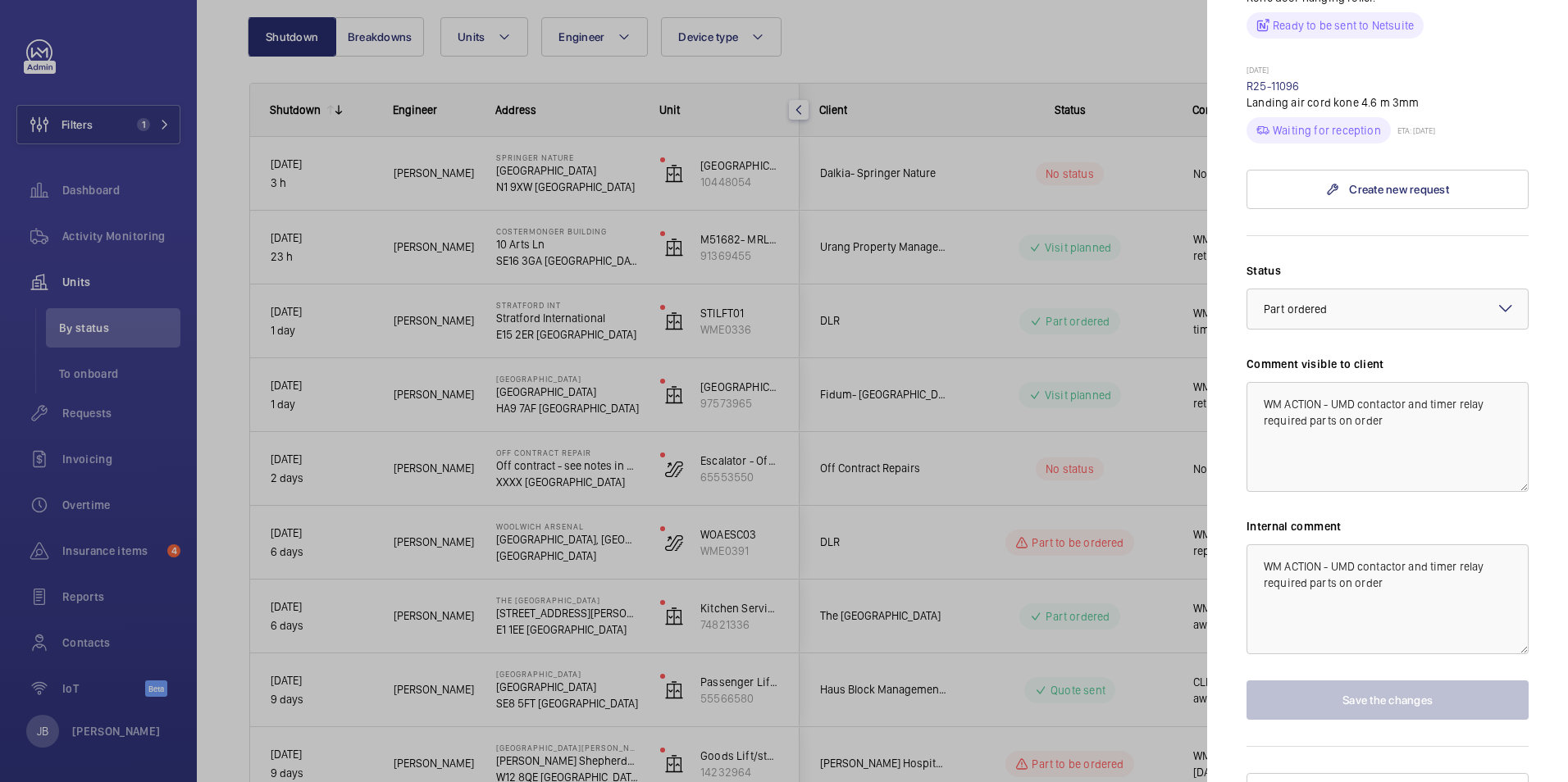
click at [991, 460] on div at bounding box center [784, 391] width 1568 height 782
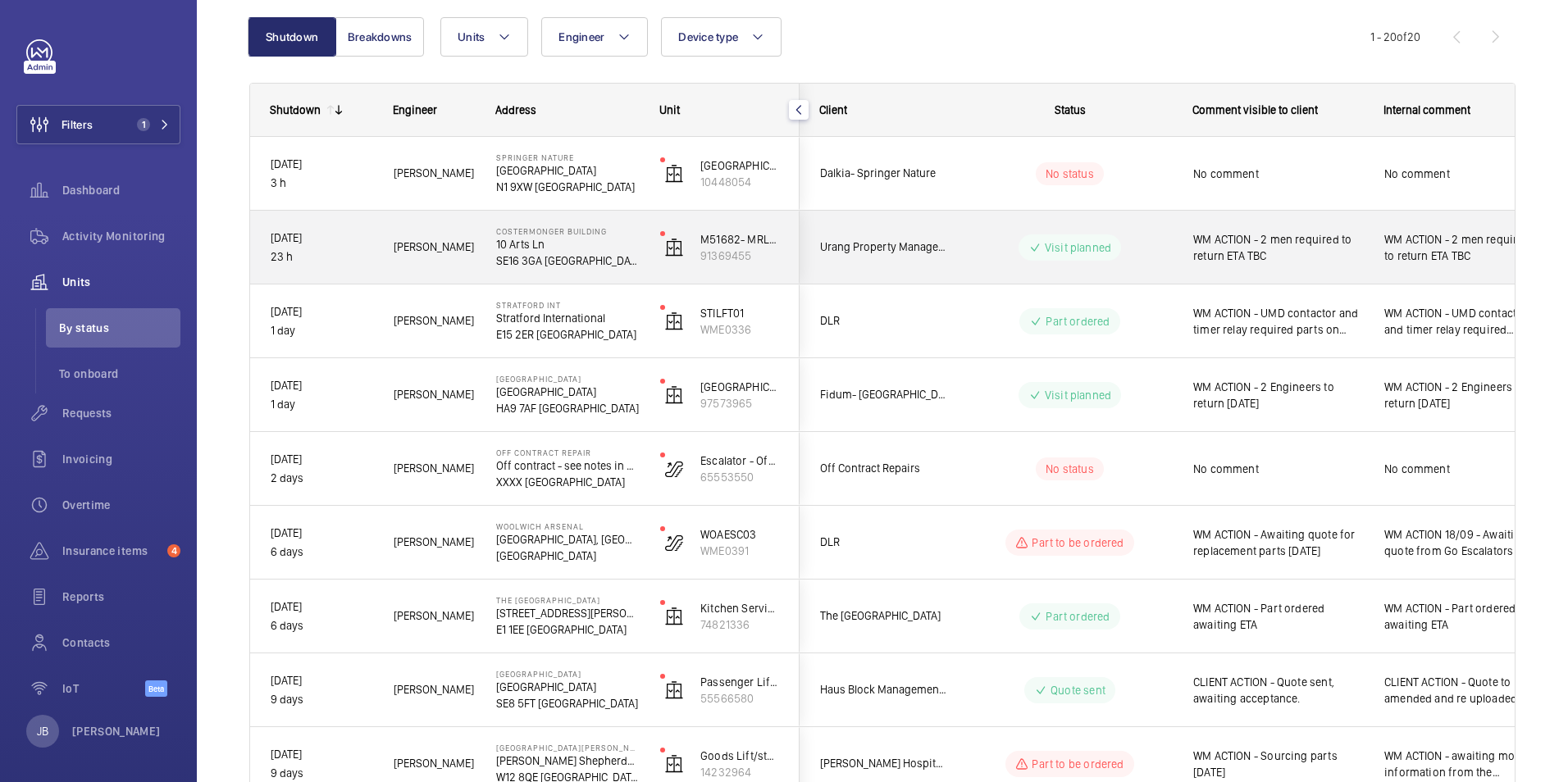
click at [1300, 256] on span "WM ACTION - 2 men required to return ETA TBC" at bounding box center [1277, 247] width 170 height 33
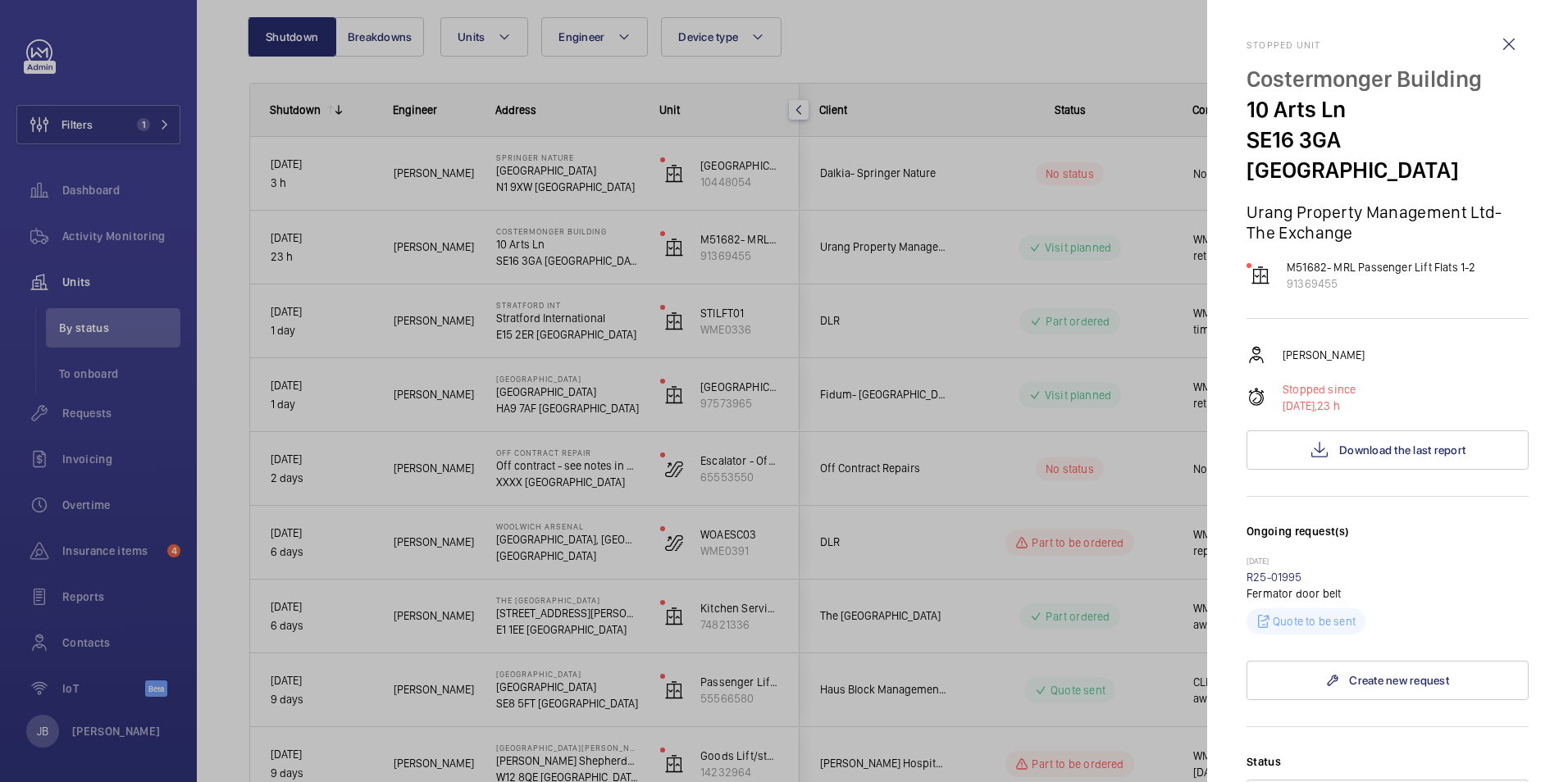
scroll to position [491, 0]
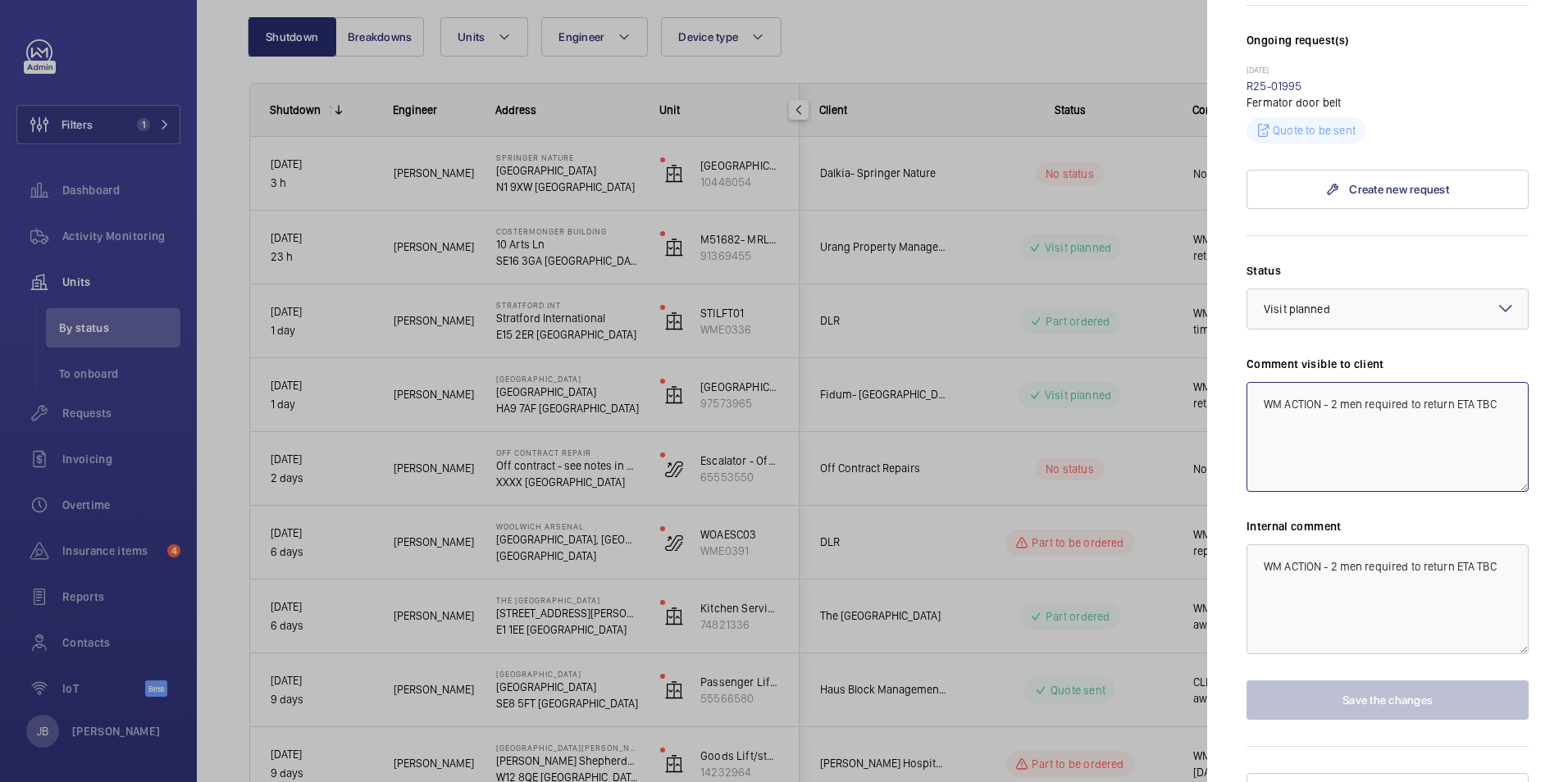
drag, startPoint x: 1456, startPoint y: 370, endPoint x: 1502, endPoint y: 374, distance: 46.2
click at [1502, 382] on textarea "WM ACTION - 2 men required to return ETA TBC" at bounding box center [1387, 436] width 282 height 110
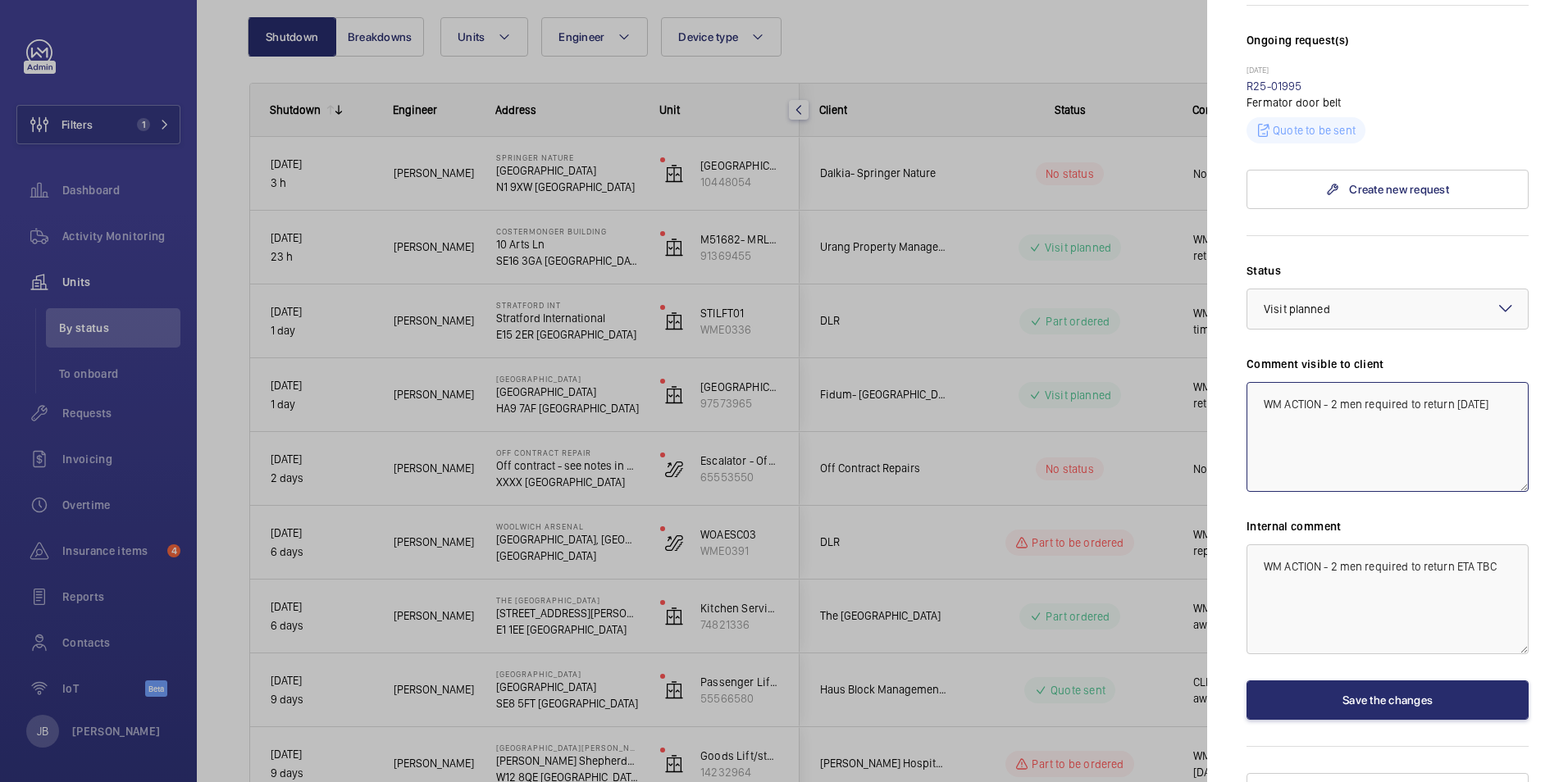
type textarea "WM ACTION - 2 men required to return [DATE]"
drag, startPoint x: 1458, startPoint y: 539, endPoint x: 1495, endPoint y: 531, distance: 37.9
click at [1495, 545] on textarea "WM ACTION - 2 men required to return ETA TBC" at bounding box center [1387, 599] width 282 height 110
type textarea "WM ACTION - 2 men required to return [DATE]"
click at [1410, 681] on button "Save the changes" at bounding box center [1387, 700] width 282 height 39
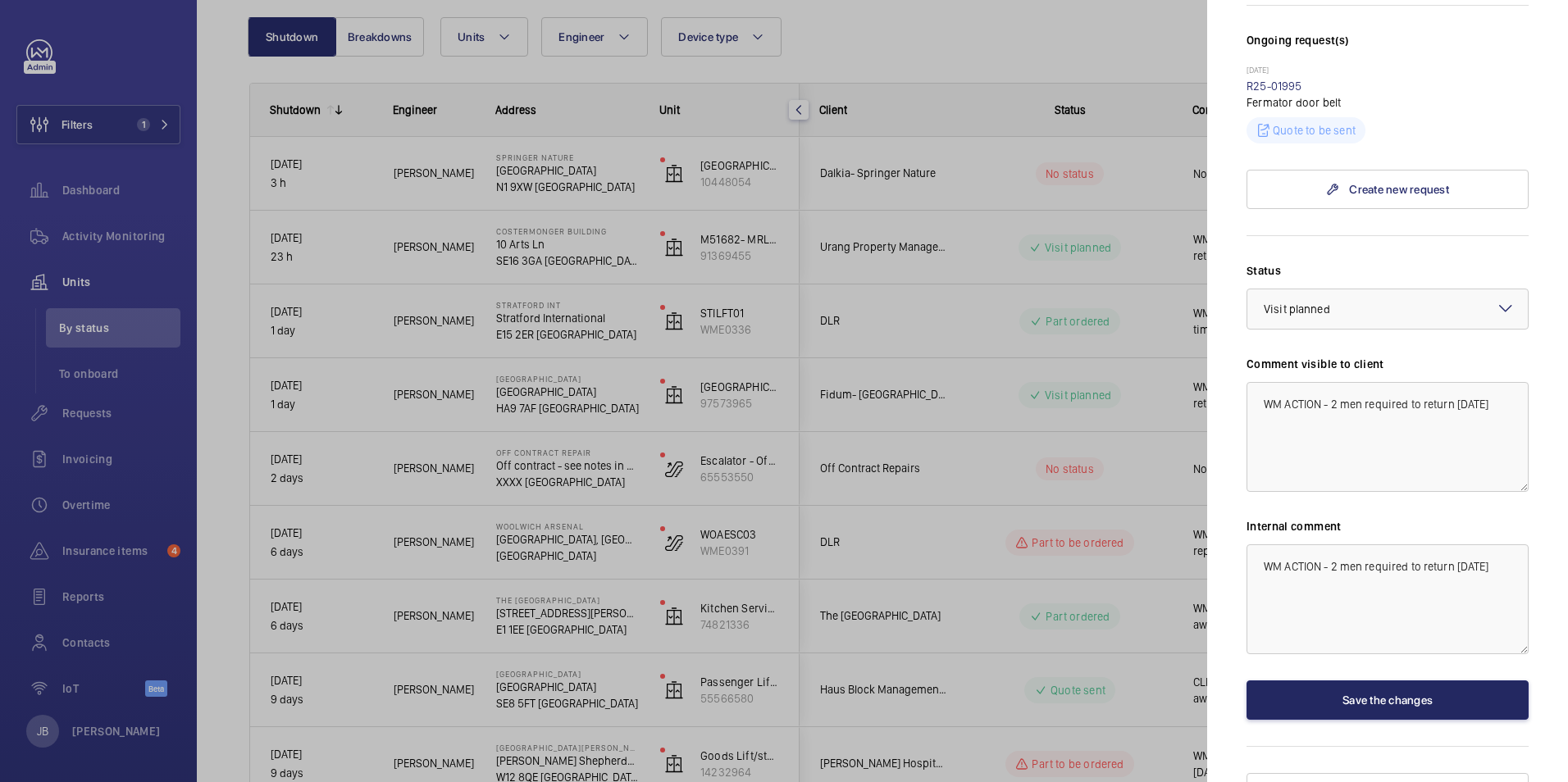
scroll to position [0, 0]
